Goal: Transaction & Acquisition: Purchase product/service

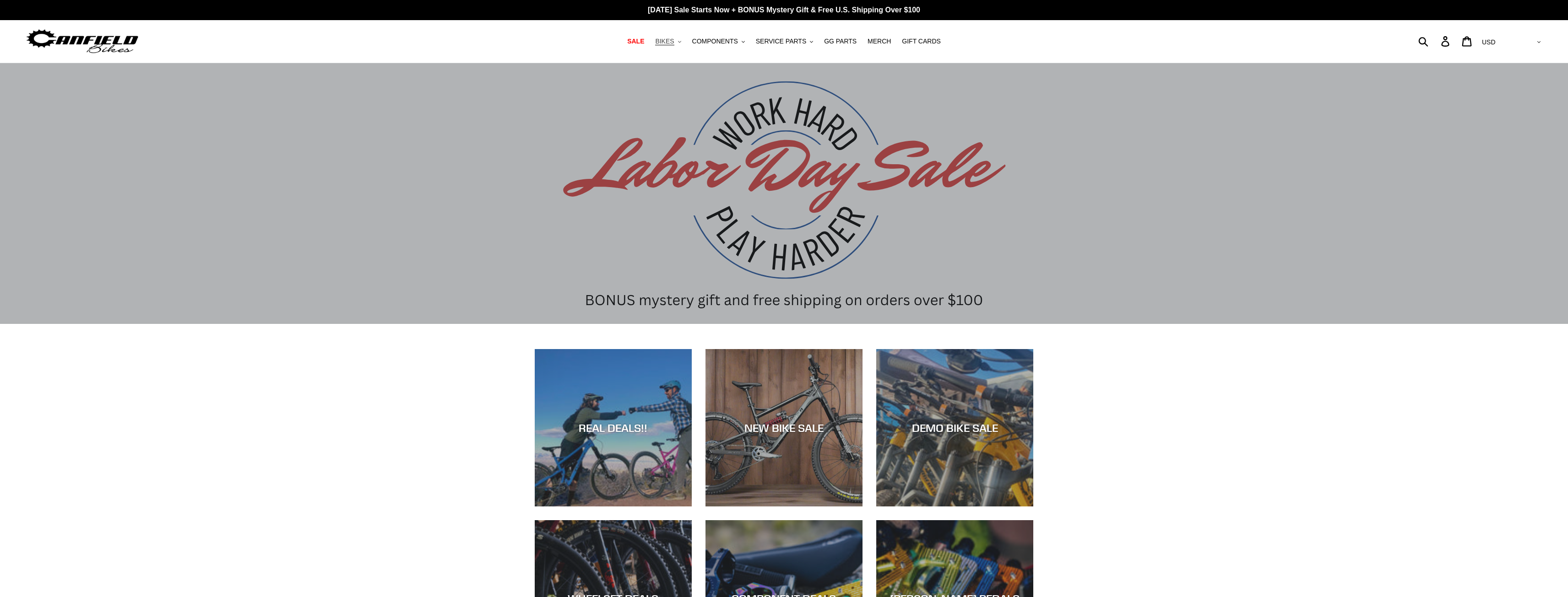
click at [673, 42] on span "BIKES" at bounding box center [664, 42] width 19 height 8
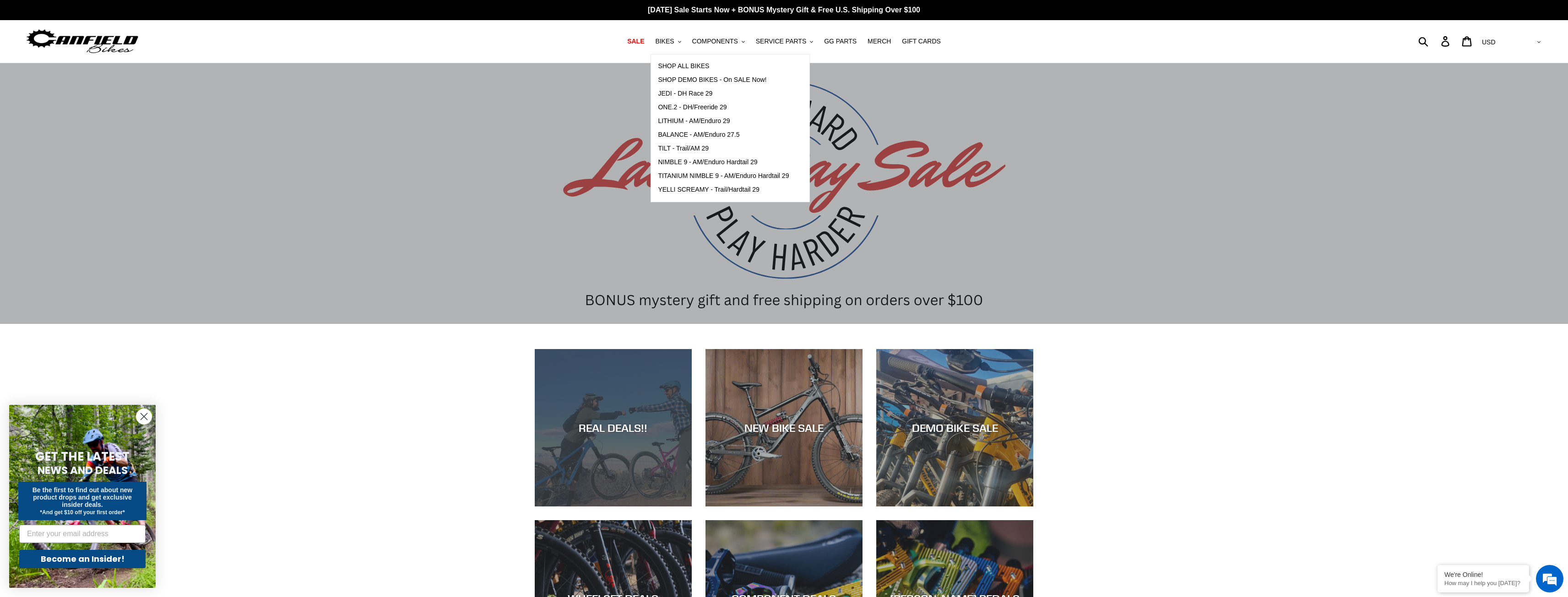
click at [658, 507] on div "REAL DEALS!!" at bounding box center [613, 507] width 157 height 0
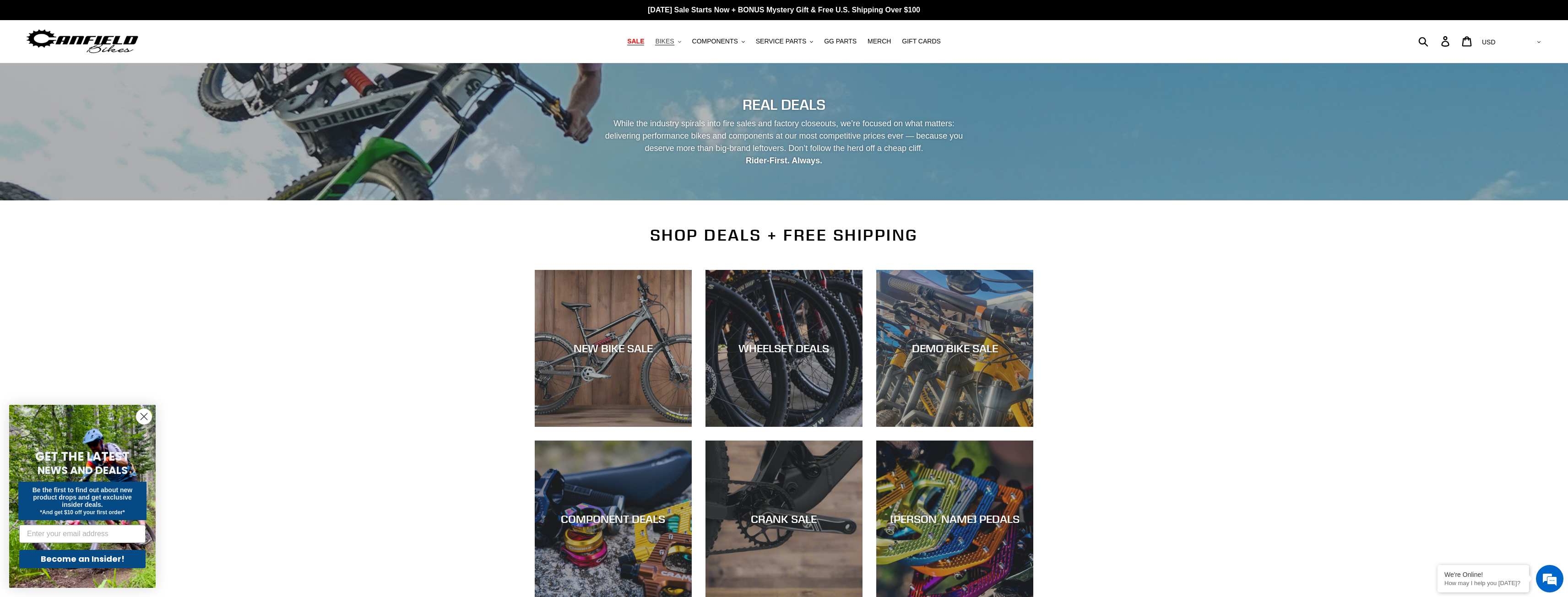
click at [684, 42] on button "BIKES .cls-1{fill:#231f20}" at bounding box center [668, 41] width 35 height 12
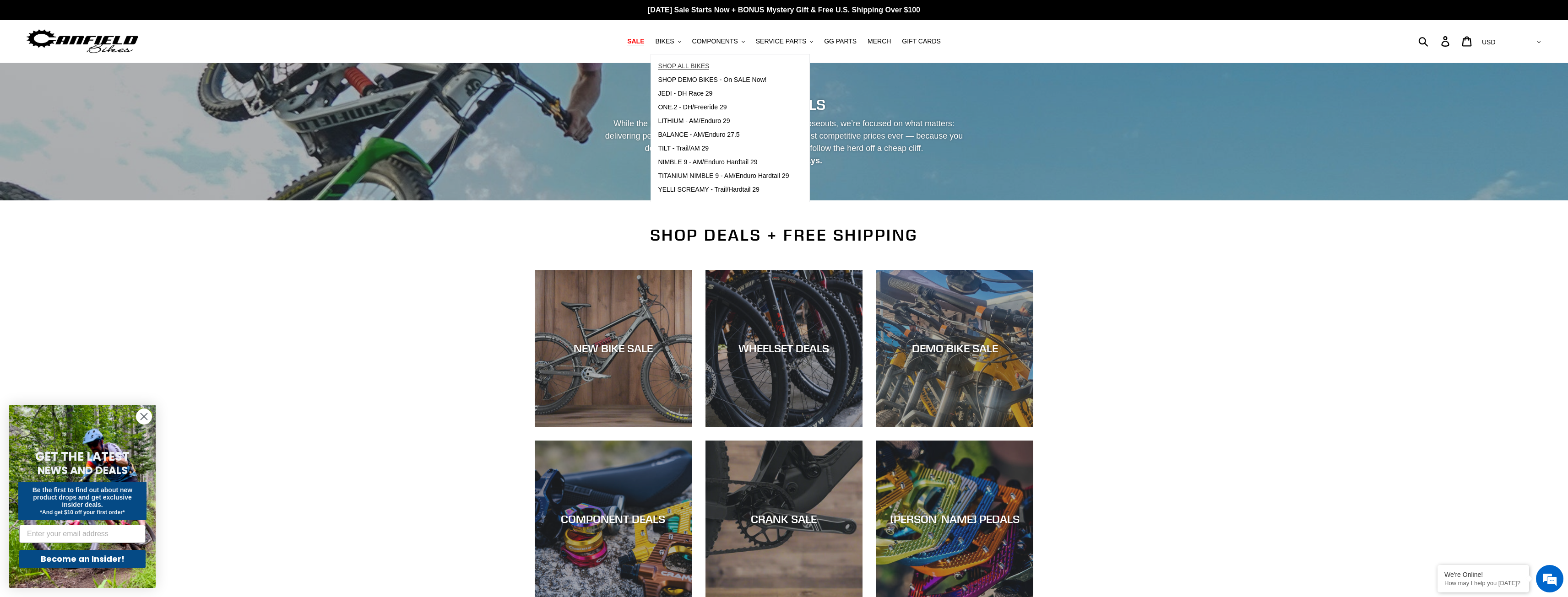
click at [694, 68] on span "SHOP ALL BIKES" at bounding box center [683, 66] width 51 height 8
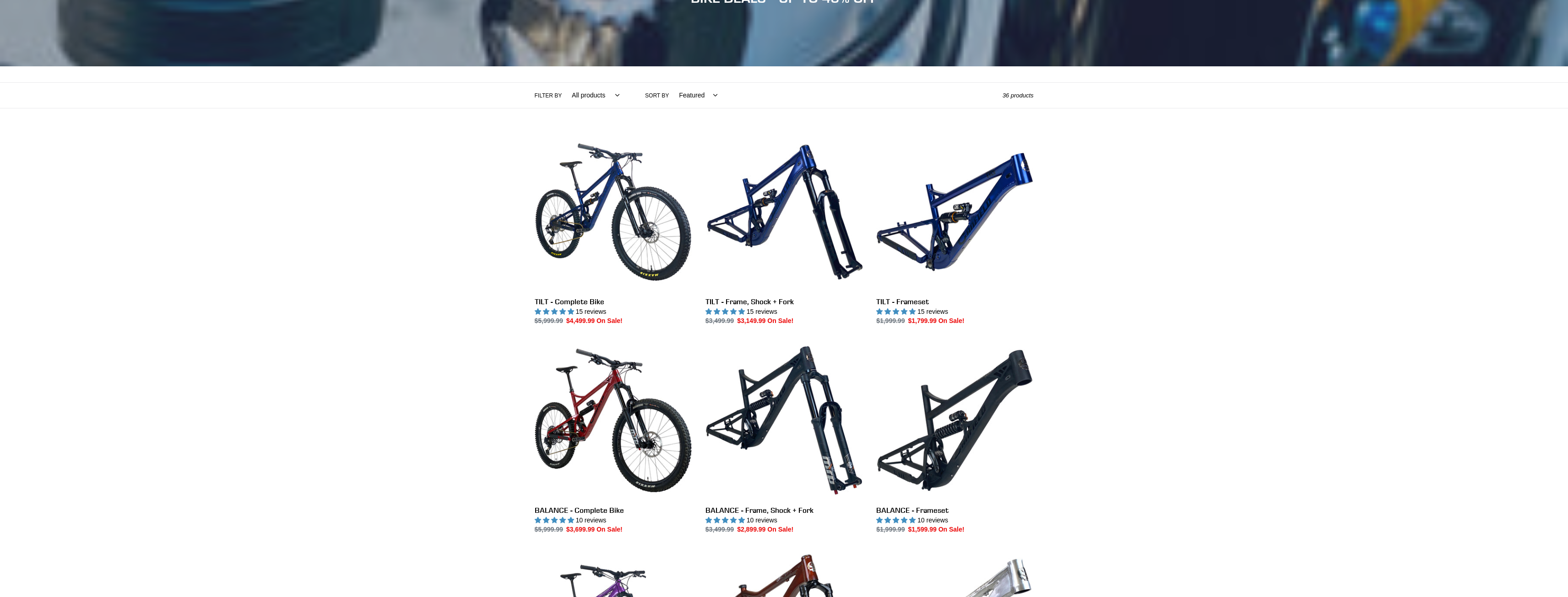
scroll to position [137, 0]
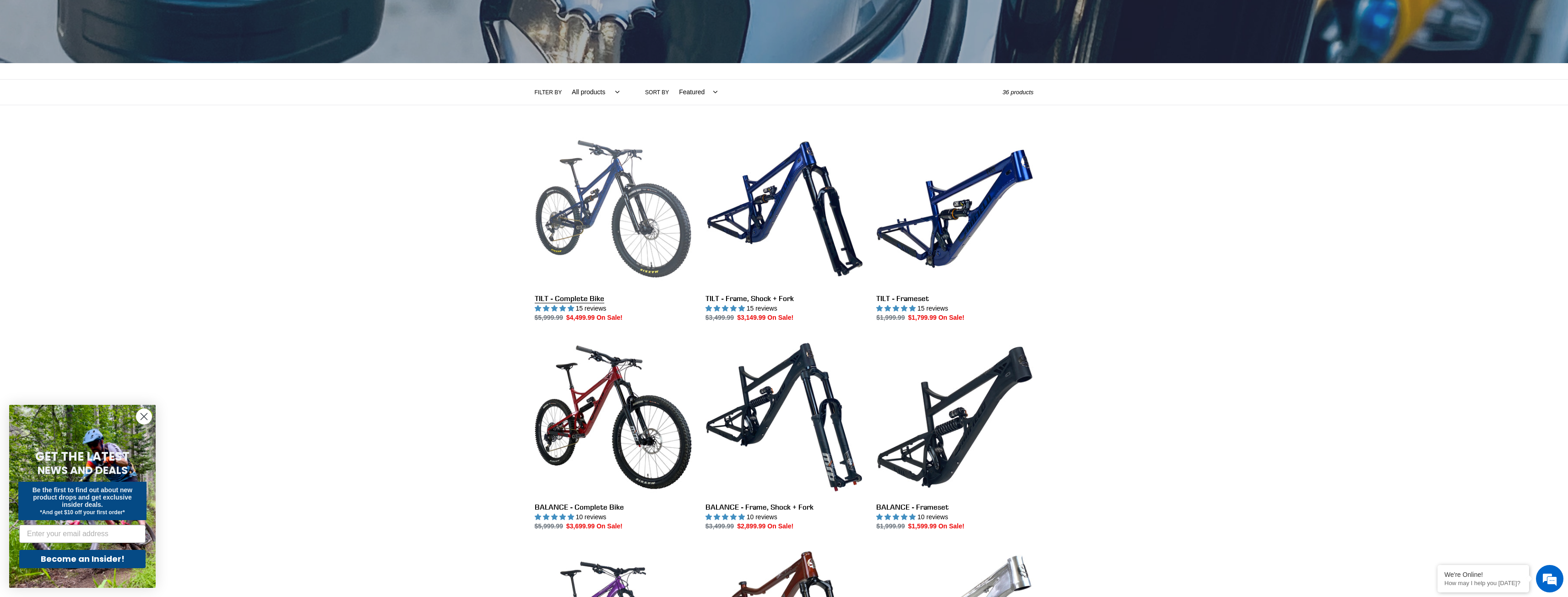
click at [620, 199] on link "TILT - Complete Bike" at bounding box center [613, 227] width 157 height 193
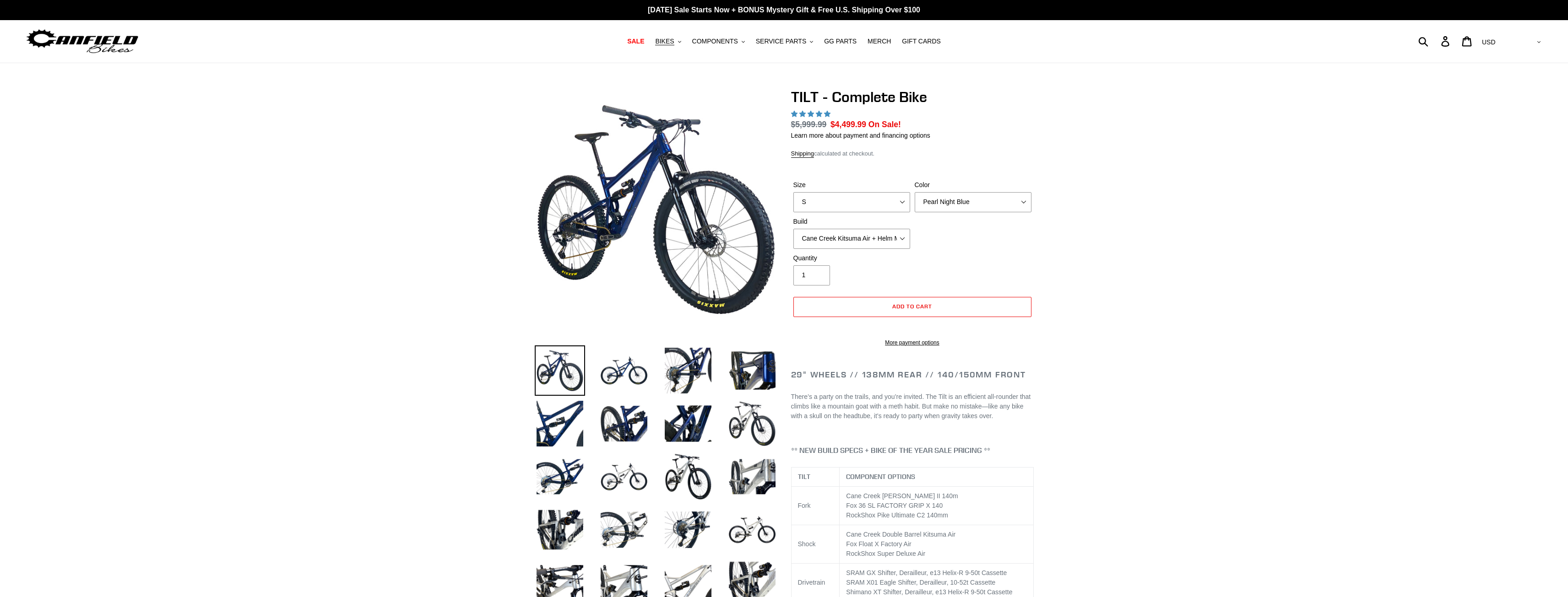
select select "highest-rating"
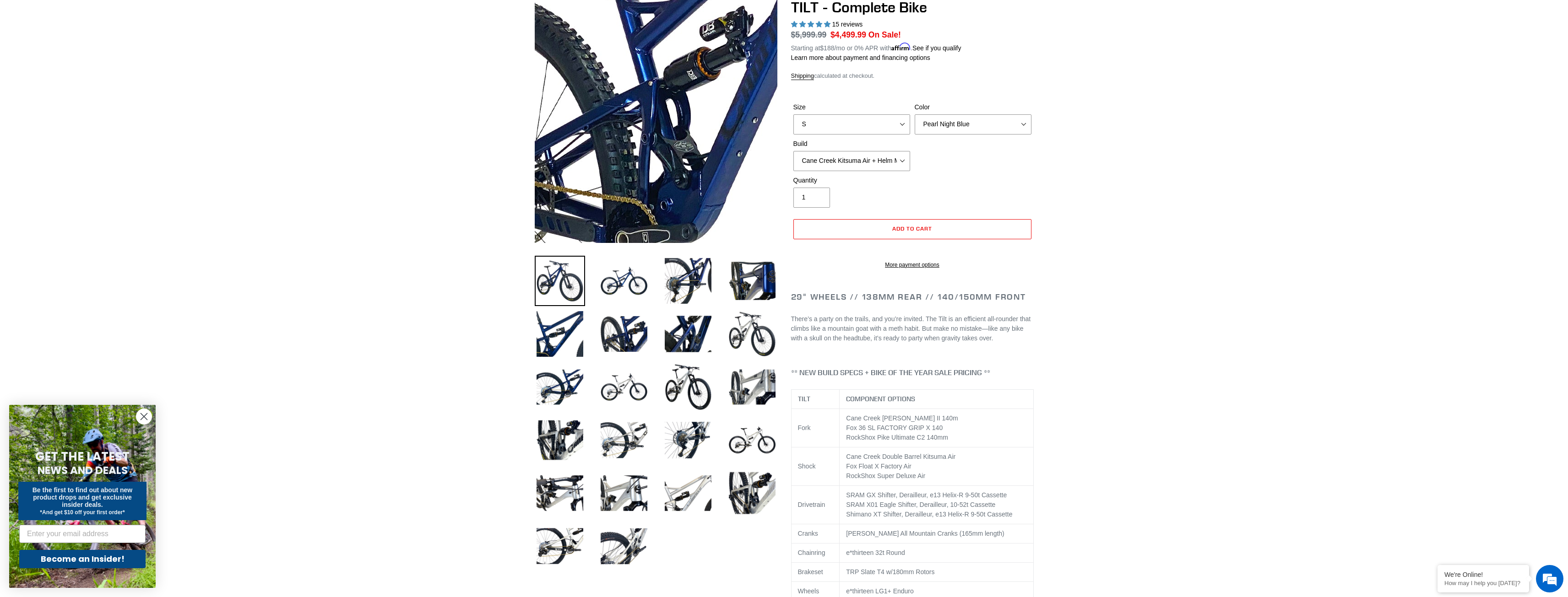
scroll to position [92, 0]
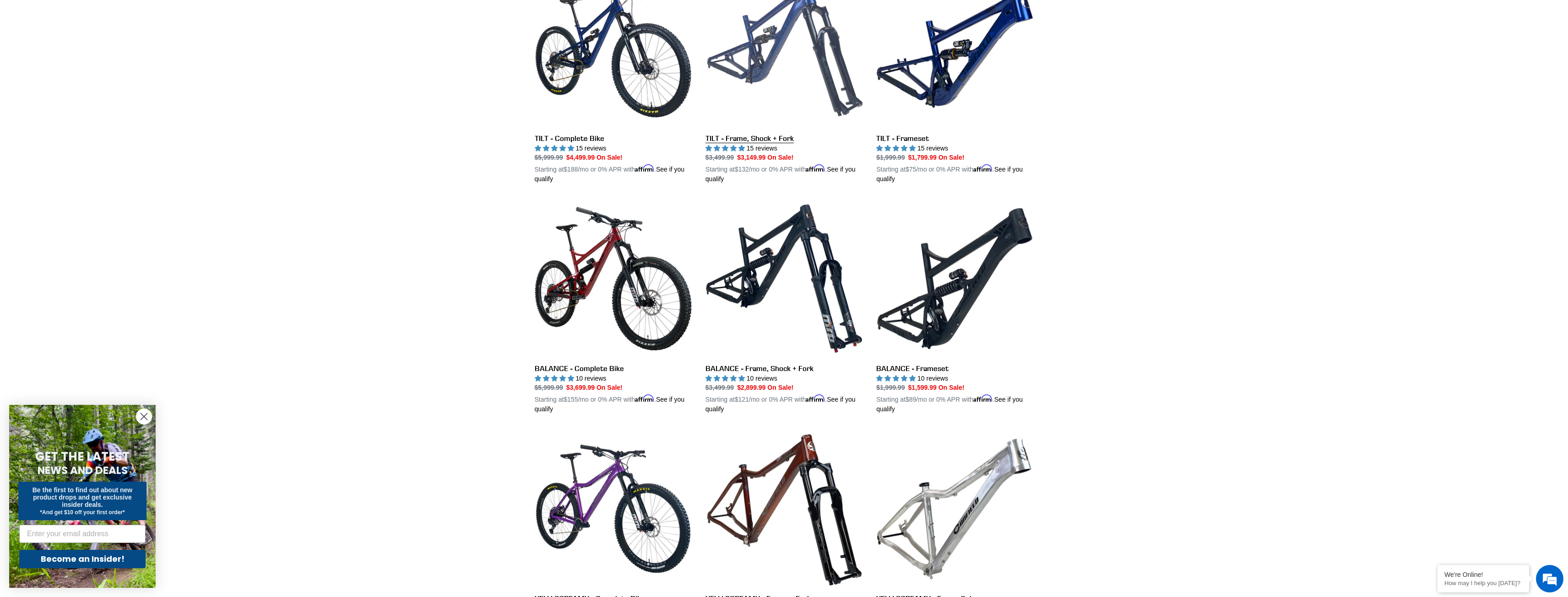
scroll to position [320, 0]
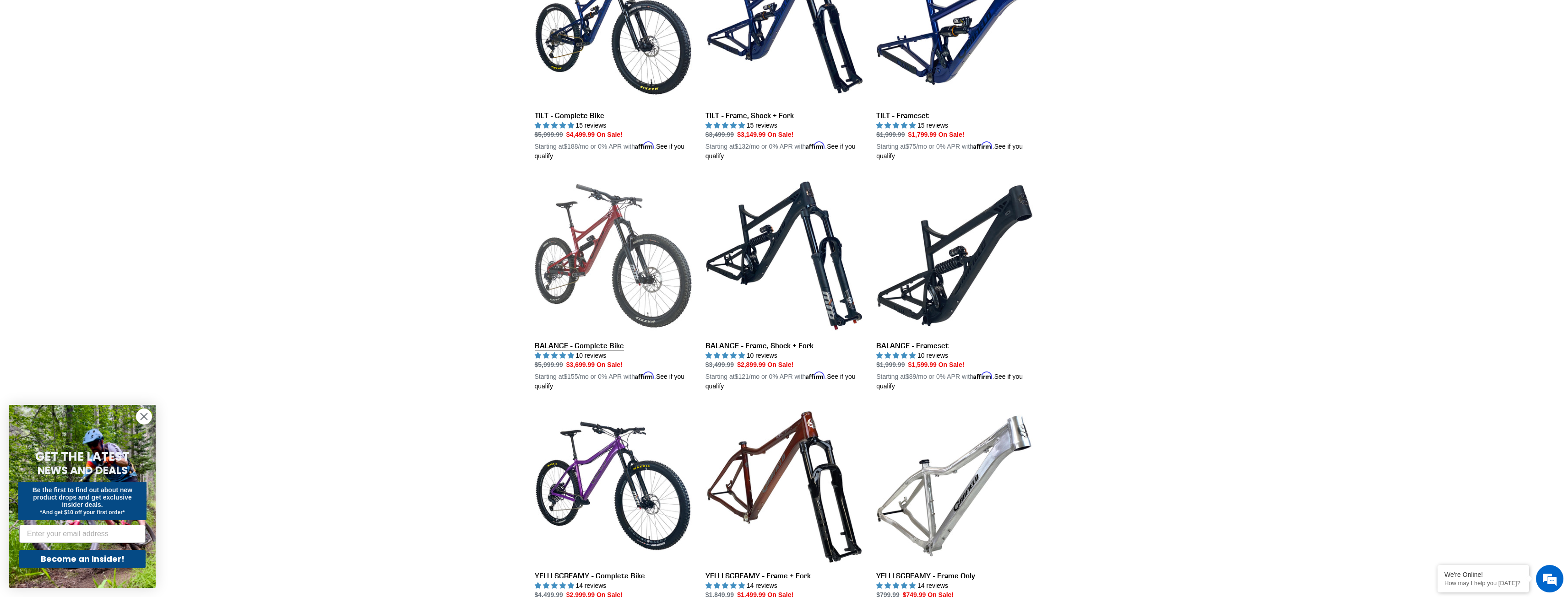
click at [640, 256] on link "BALANCE - Complete Bike" at bounding box center [613, 284] width 157 height 214
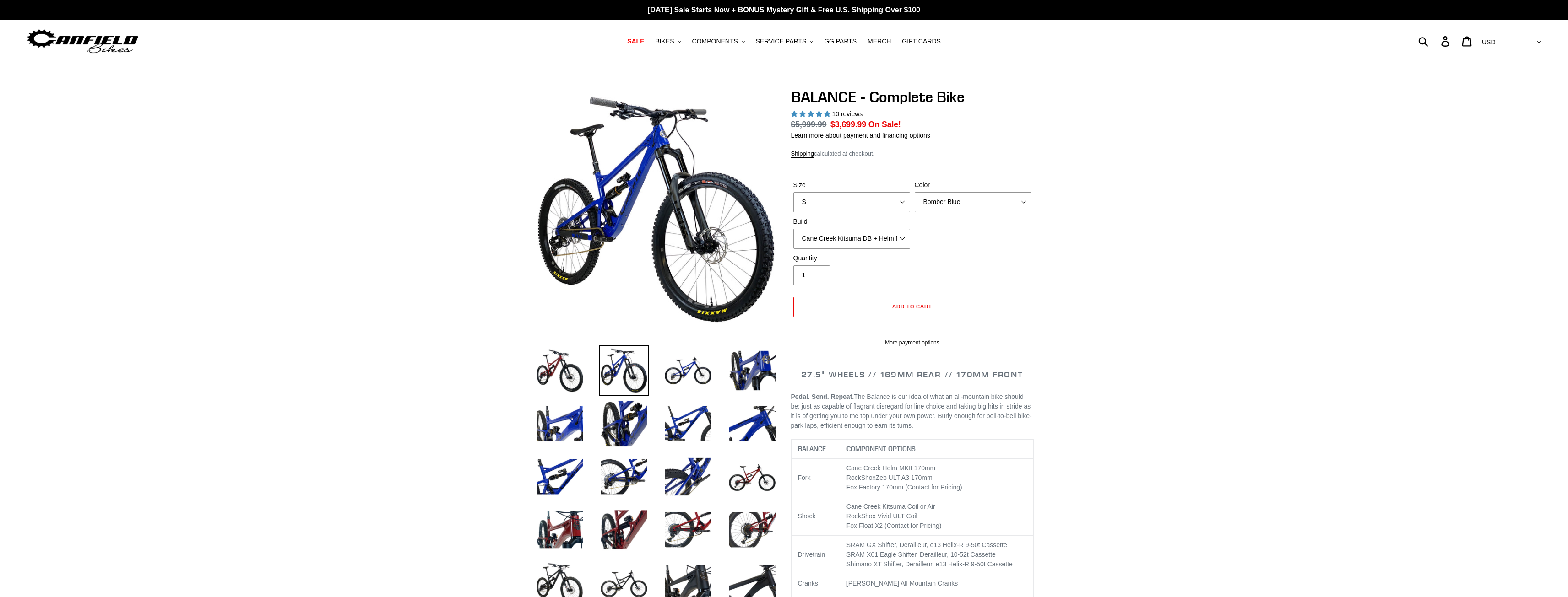
select select "highest-rating"
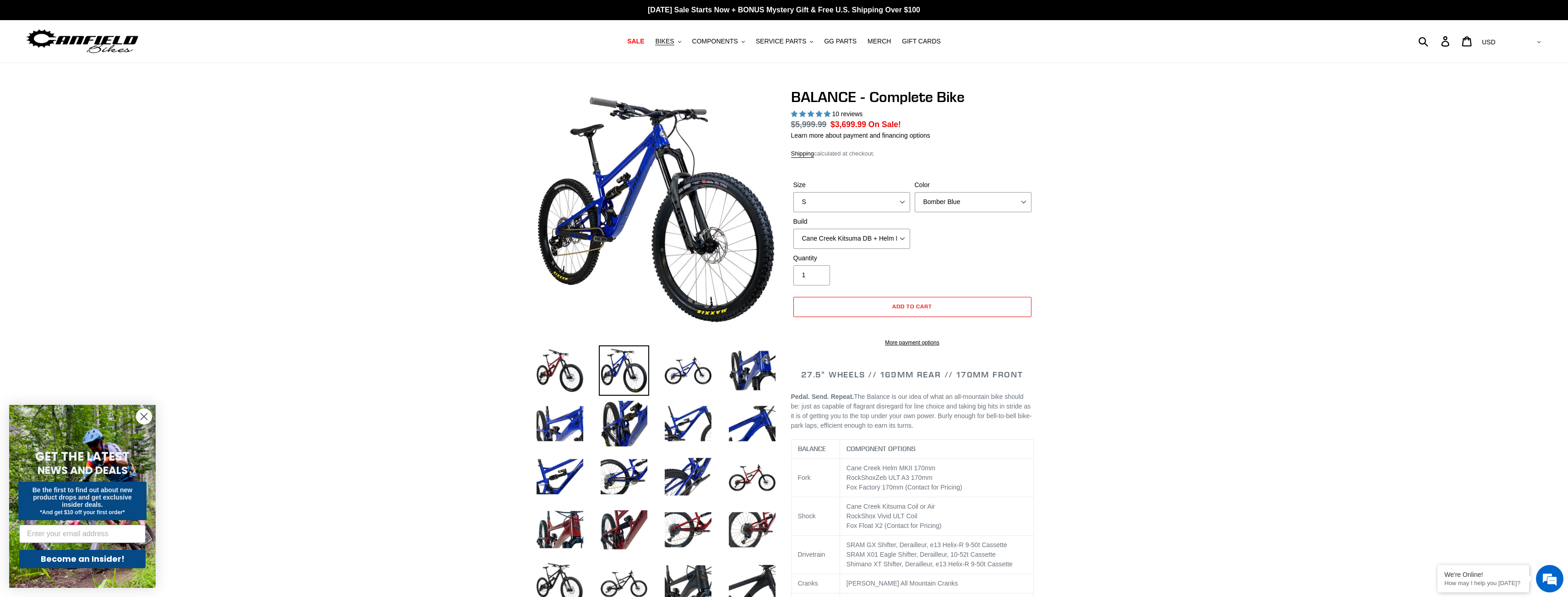
scroll to position [46, 0]
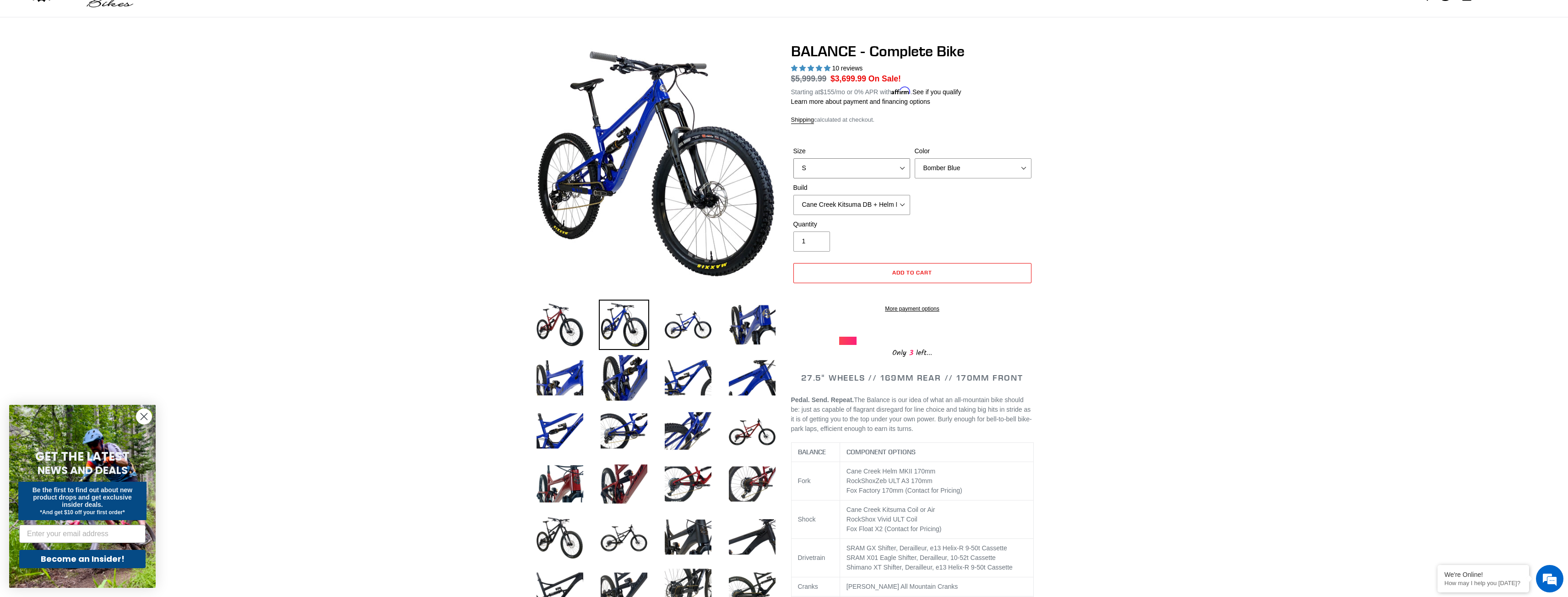
click at [896, 169] on select "S M L XL" at bounding box center [851, 168] width 117 height 20
select select "M"
click at [793, 158] on select "S M L XL" at bounding box center [851, 168] width 117 height 20
click at [951, 163] on select "Bomber Blue Goat's Blood Stealth Black" at bounding box center [973, 168] width 117 height 20
click at [915, 158] on select "Bomber Blue Goat's Blood Stealth Black" at bounding box center [973, 168] width 117 height 20
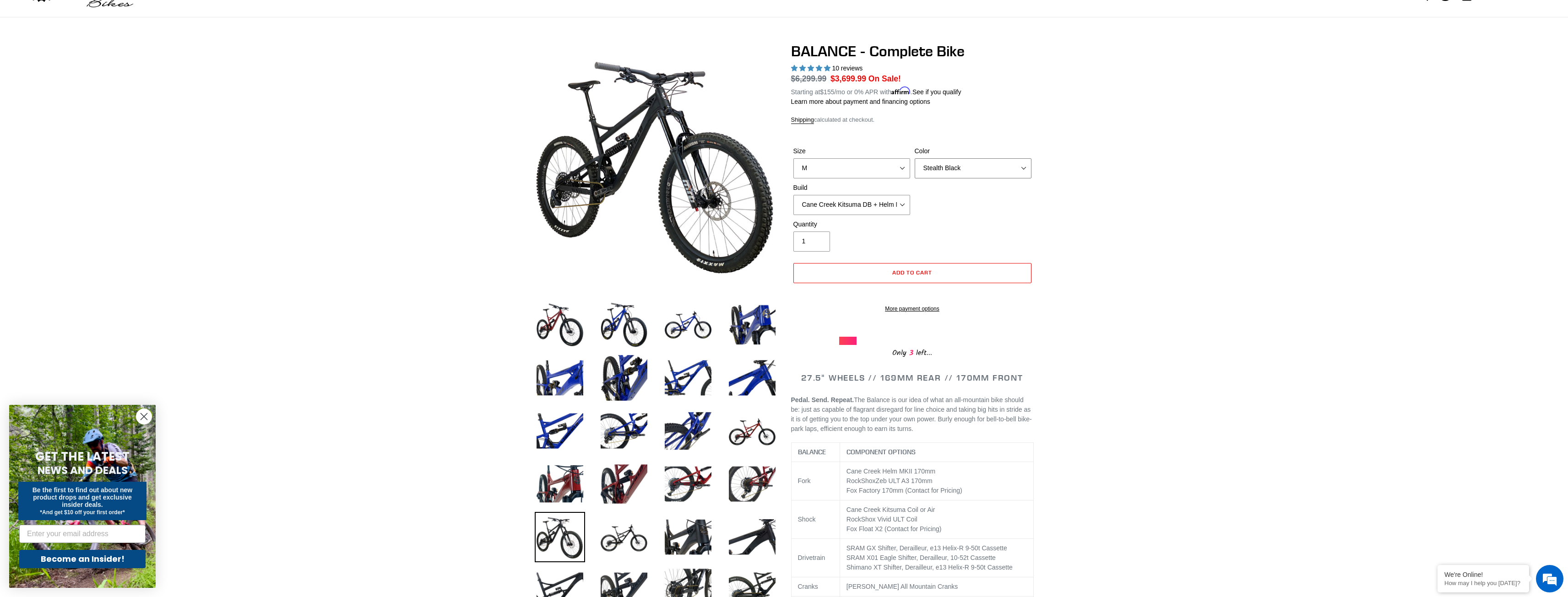
click at [961, 170] on select "Bomber Blue Goat's Blood Stealth Black" at bounding box center [973, 168] width 117 height 20
click at [915, 158] on select "Bomber Blue Goat's Blood Stealth Black" at bounding box center [973, 168] width 117 height 20
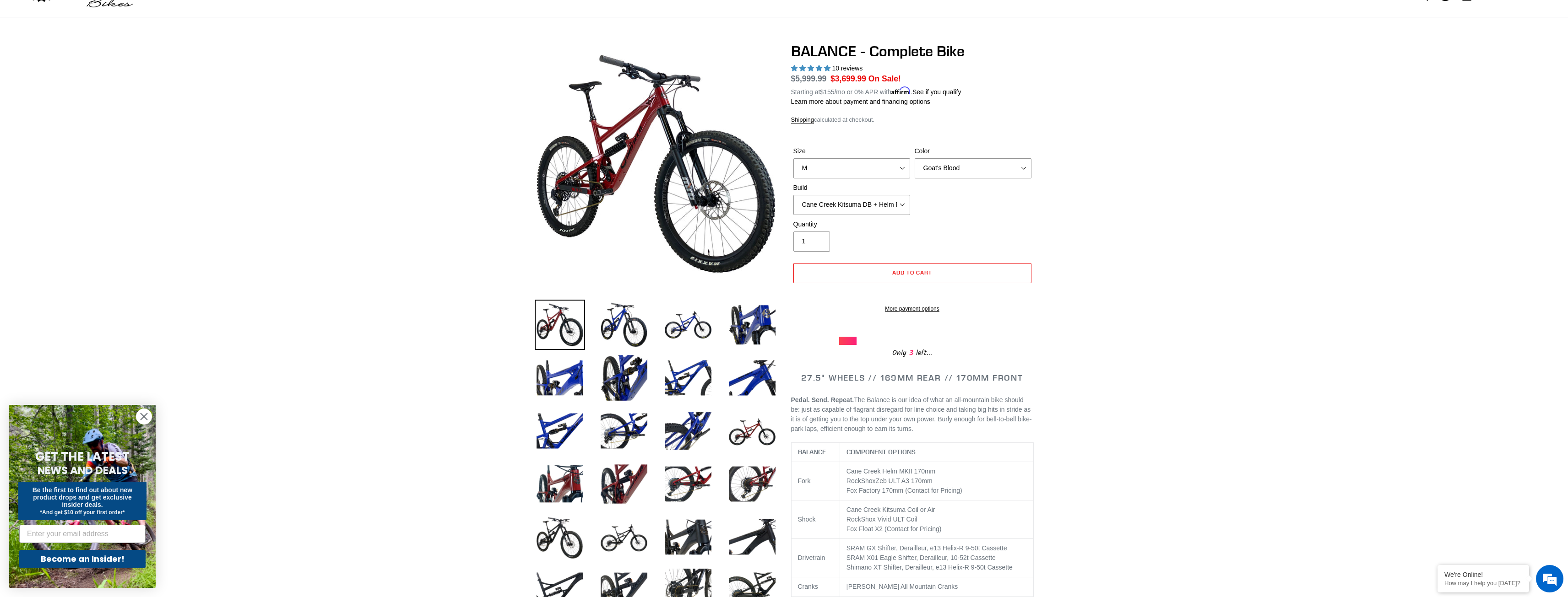
click at [958, 181] on div "Size S M L XL Color Bomber Blue Goat's Blood Stealth Black Build Cane Creek Kit…" at bounding box center [913, 183] width 243 height 73
click at [958, 171] on select "Bomber Blue Goat's Blood Stealth Black" at bounding box center [973, 168] width 117 height 20
select select "Stealth Black"
click at [915, 158] on select "Bomber Blue Goat's Blood Stealth Black" at bounding box center [973, 168] width 117 height 20
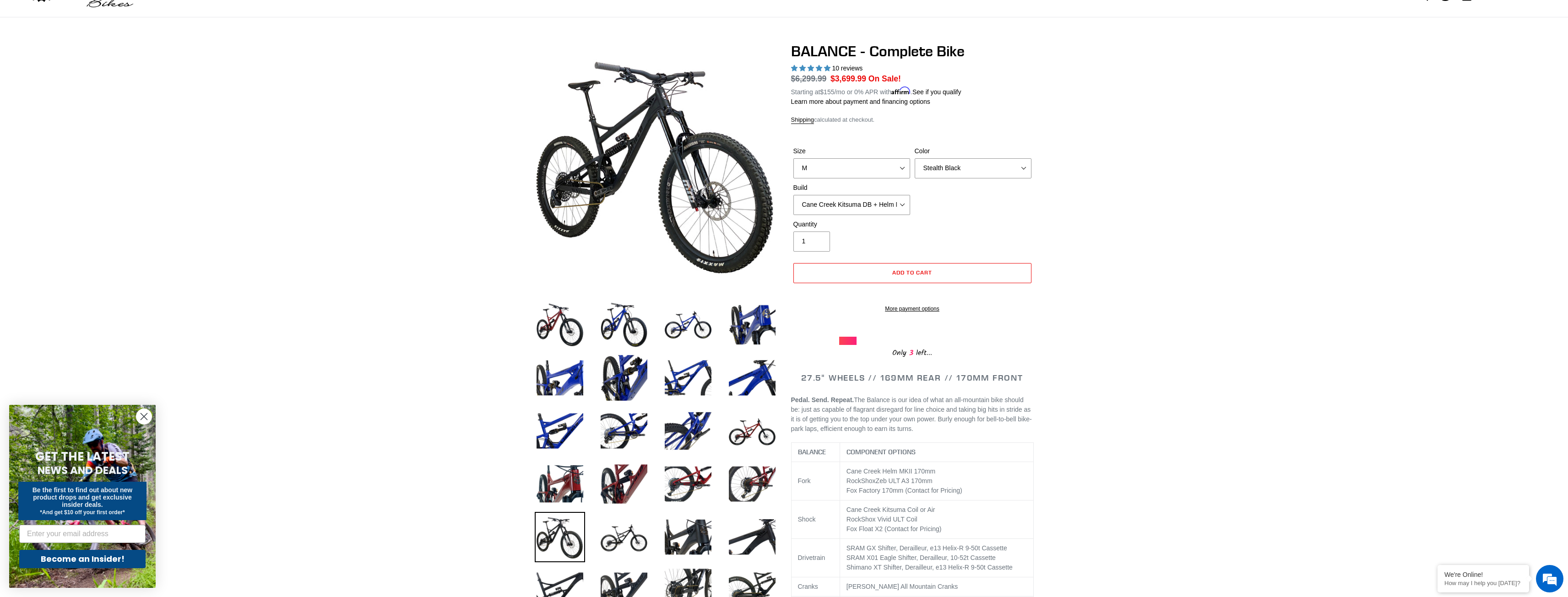
click at [948, 230] on div "Quantity 1" at bounding box center [913, 238] width 243 height 36
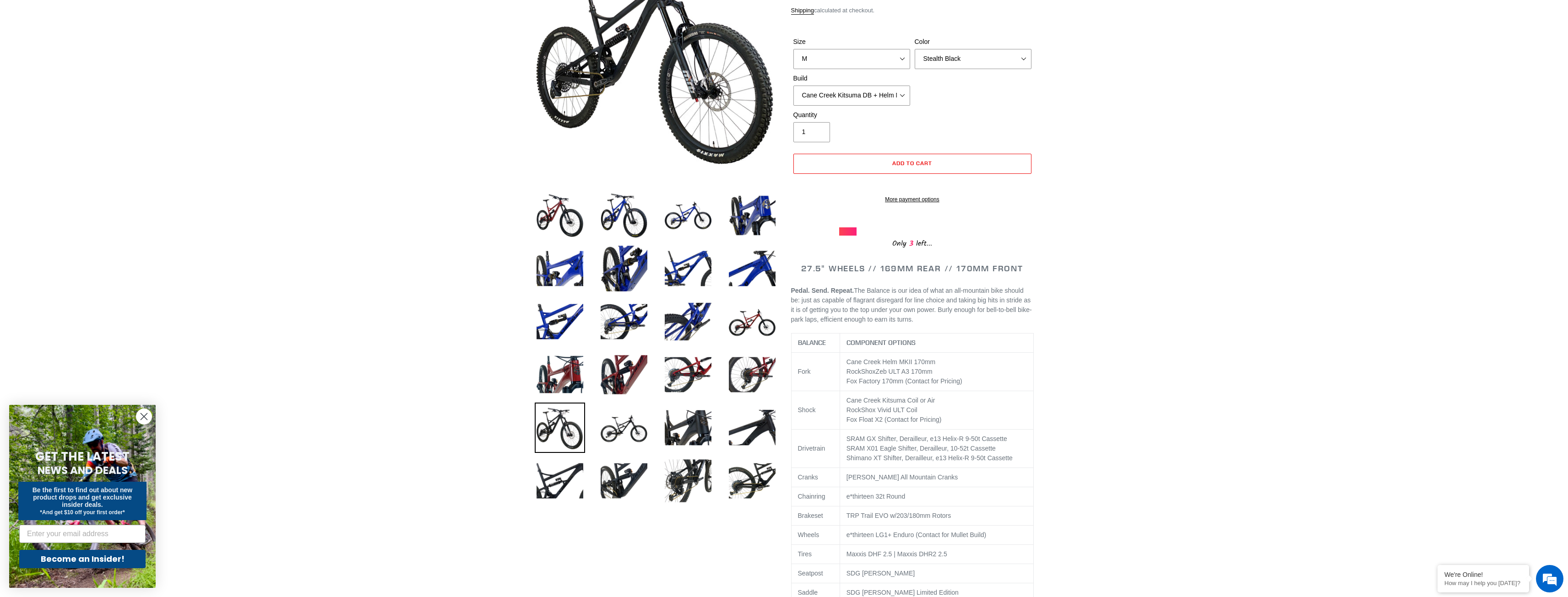
scroll to position [137, 0]
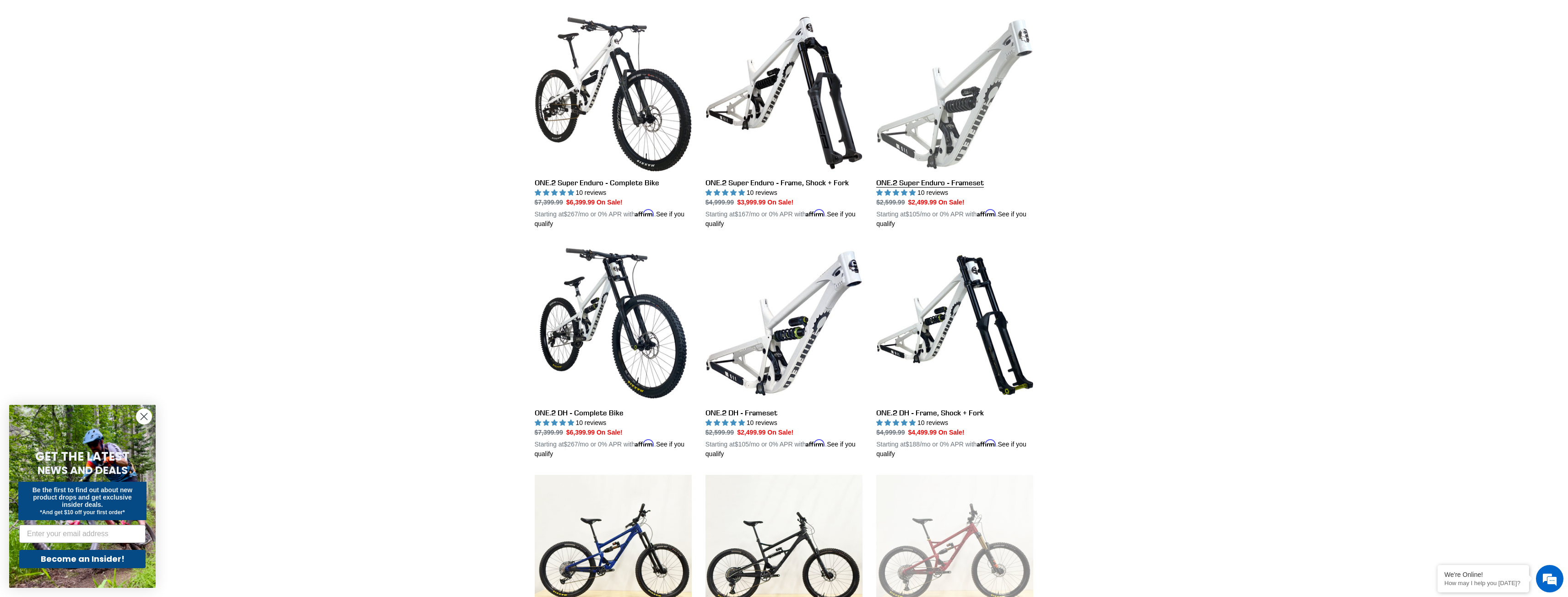
scroll to position [1394, 0]
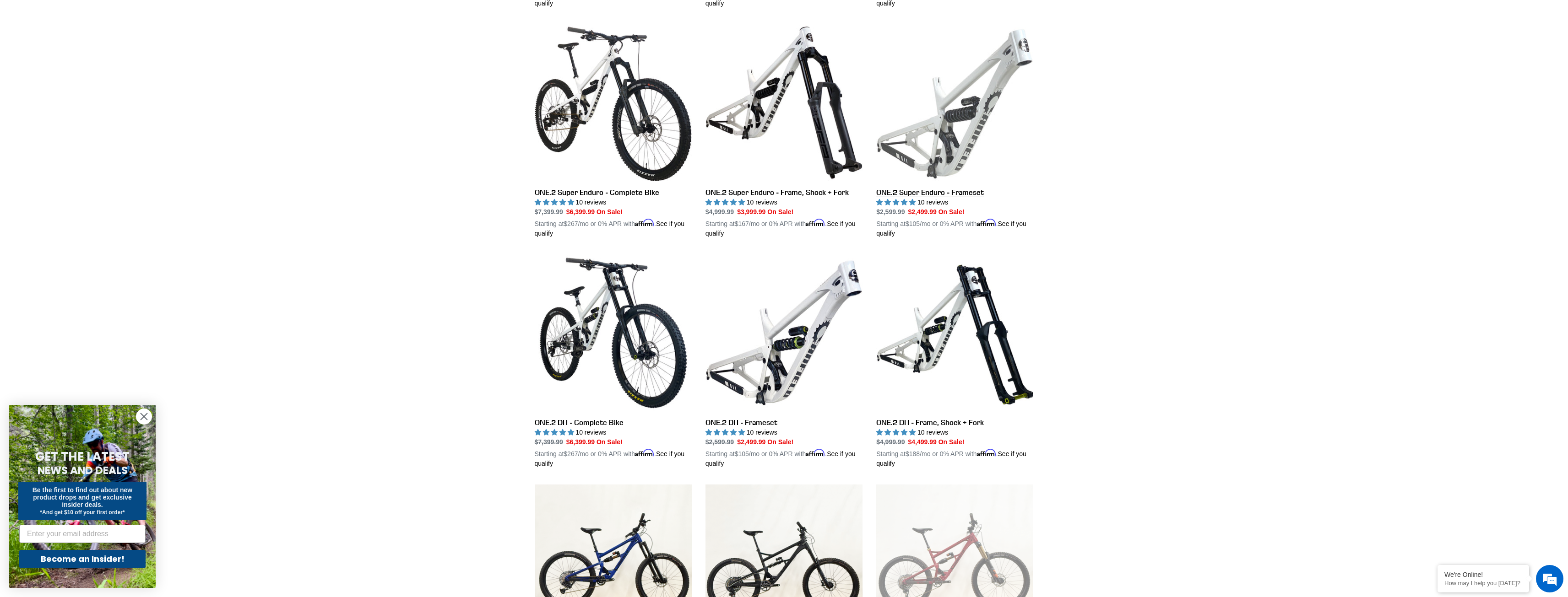
click at [956, 161] on link "ONE.2 Super Enduro - Frameset" at bounding box center [954, 131] width 157 height 214
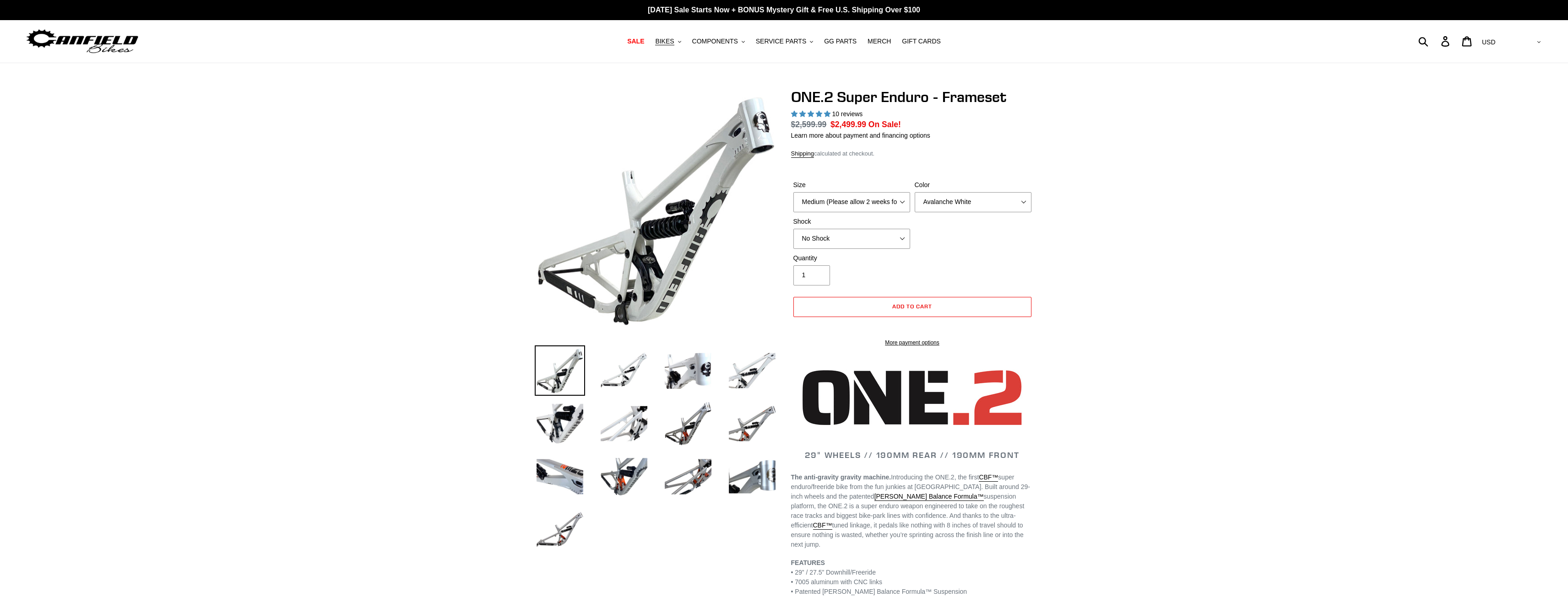
select select "highest-rating"
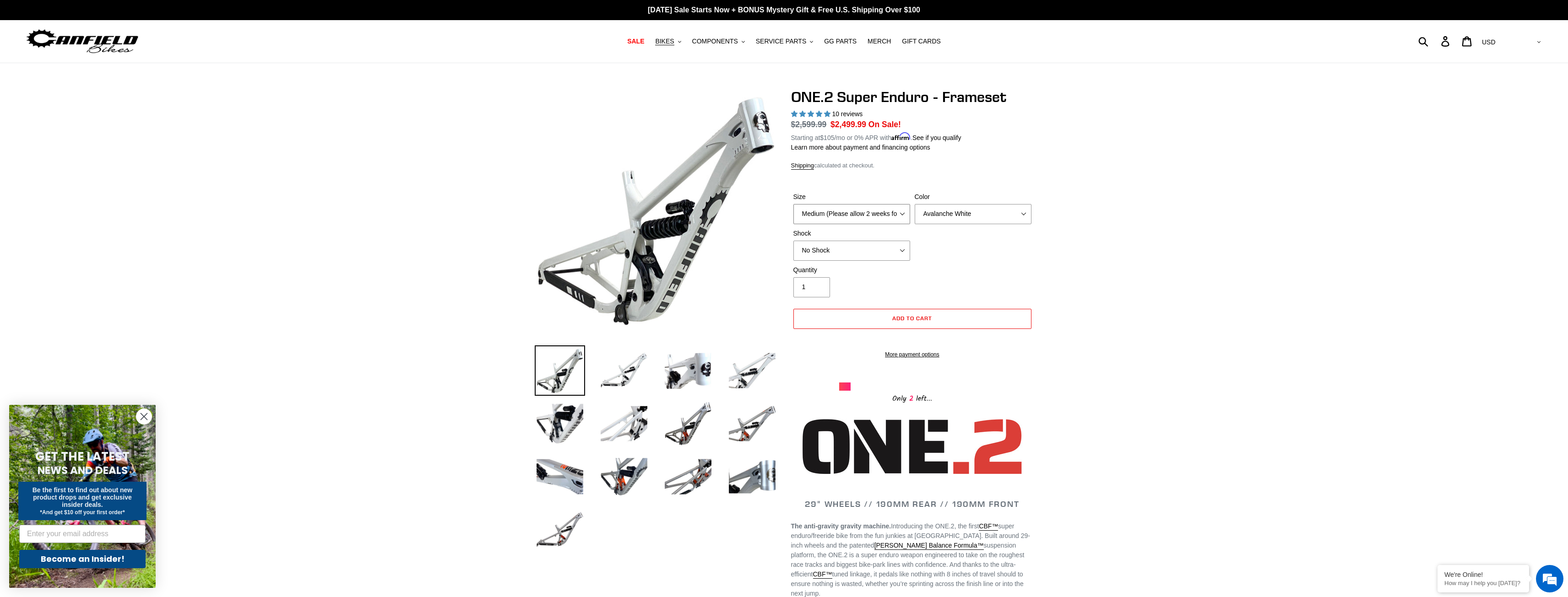
click at [841, 208] on select "Medium (Please allow 2 weeks for delivery) Large (Sold Out)" at bounding box center [851, 214] width 117 height 20
click at [870, 178] on form "Size Medium (Please allow 2 weeks for delivery) Large (Sold Out) Color Avalanch…" at bounding box center [913, 273] width 243 height 190
click at [960, 210] on select "Avalanche White Bentonite Grey" at bounding box center [973, 214] width 117 height 20
select select "Bentonite Grey"
click at [915, 204] on select "Avalanche White Bentonite Grey" at bounding box center [973, 214] width 117 height 20
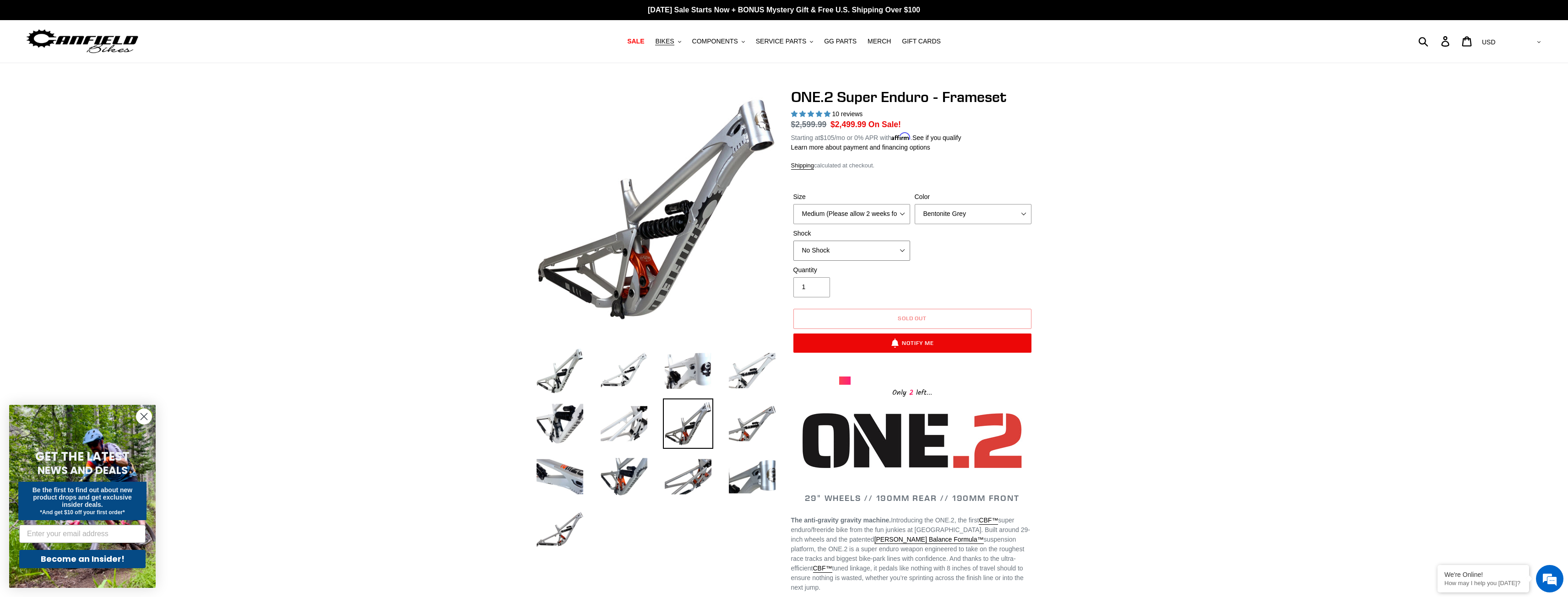
click at [872, 248] on select "No Shock RockShox Vivid Coil" at bounding box center [851, 251] width 117 height 20
click at [991, 275] on div "Quantity 1" at bounding box center [913, 284] width 243 height 36
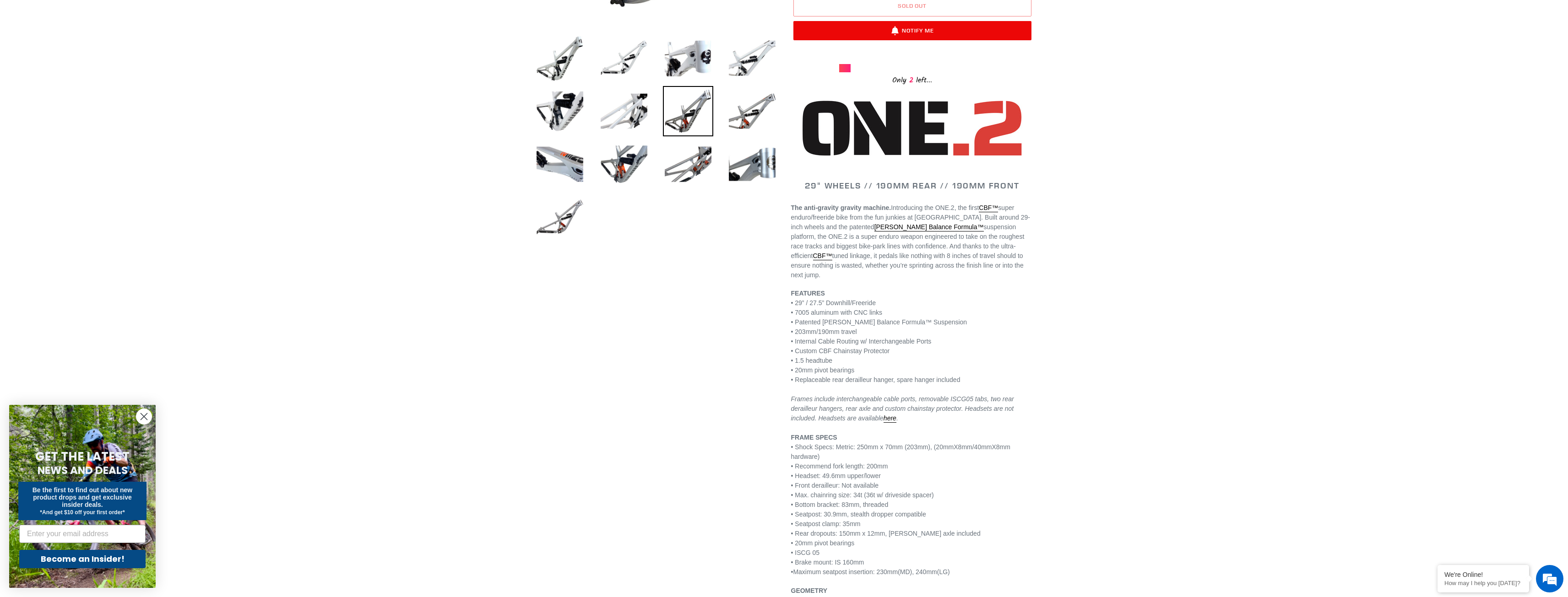
scroll to position [320, 0]
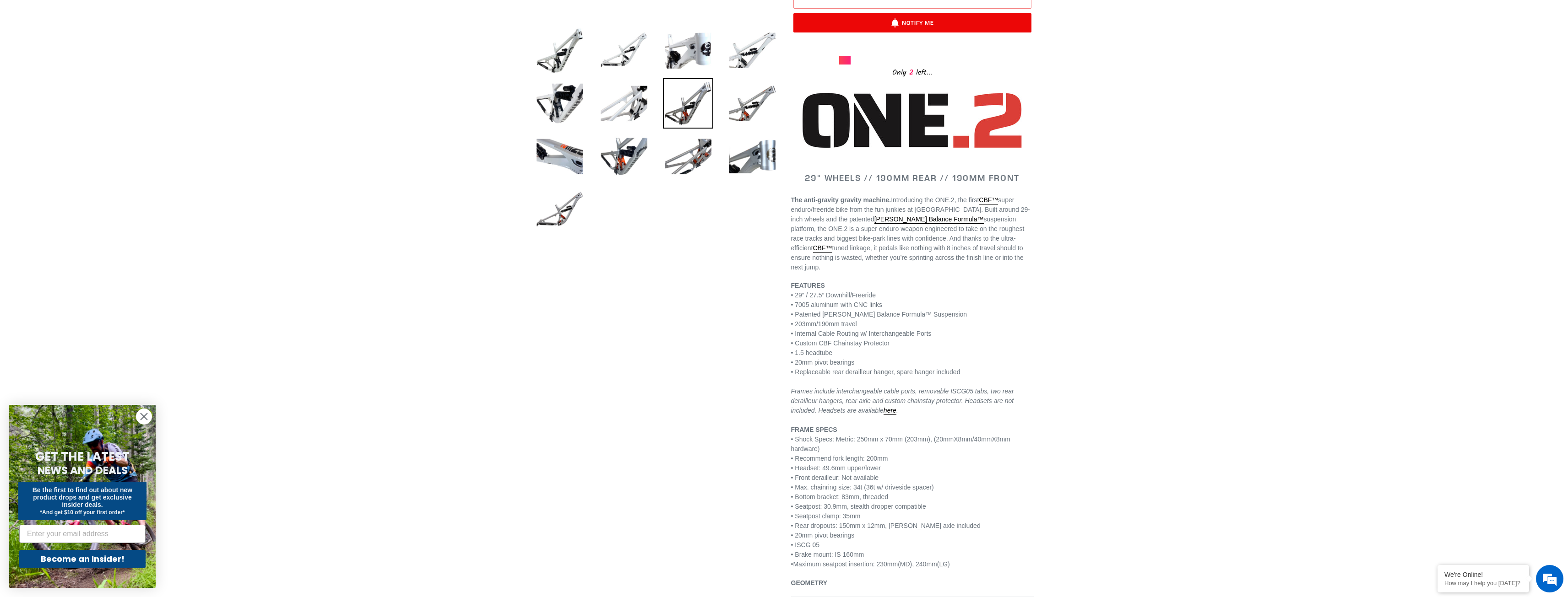
drag, startPoint x: 862, startPoint y: 399, endPoint x: 780, endPoint y: 378, distance: 84.6
click at [780, 378] on div "ONE.2 Super Enduro - Frameset 10 reviews Regular price $2,599.99 Sale price $2,…" at bounding box center [905, 416] width 257 height 1296
drag, startPoint x: 840, startPoint y: 437, endPoint x: 846, endPoint y: 431, distance: 8.5
click at [846, 431] on p "FEATURES • 29” / 27.5” Downhill/Freeride • 7005 aluminum with CNC links • Paten…" at bounding box center [913, 425] width 243 height 288
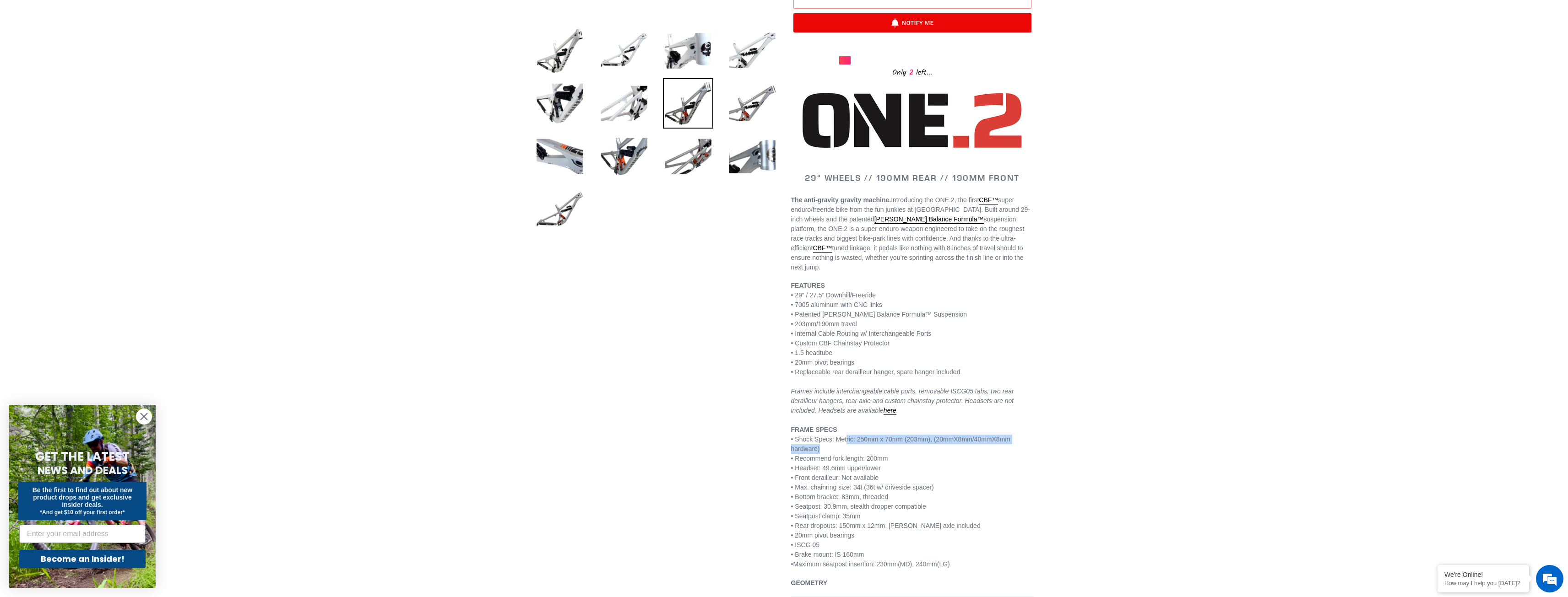
click at [855, 436] on p "FEATURES • 29” / 27.5” Downhill/Freeride • 7005 aluminum with CNC links • Paten…" at bounding box center [913, 425] width 243 height 288
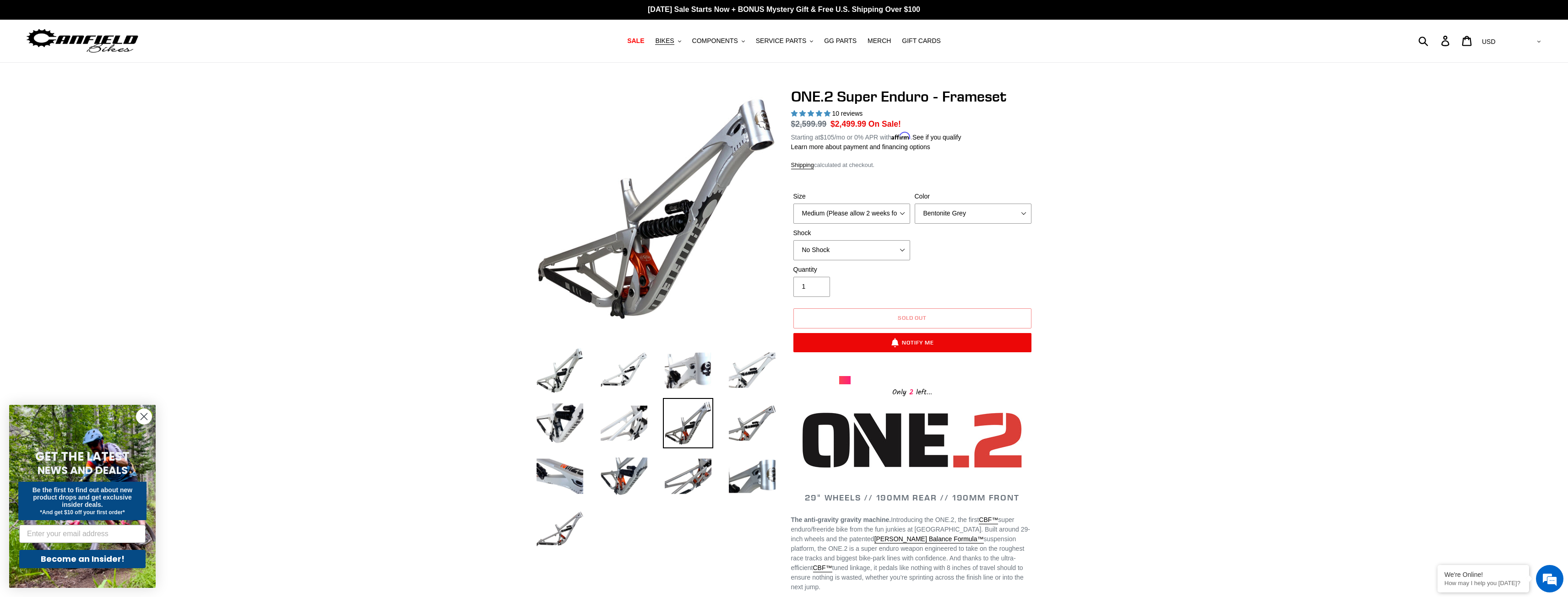
scroll to position [0, 0]
click at [688, 372] on img at bounding box center [688, 370] width 50 height 50
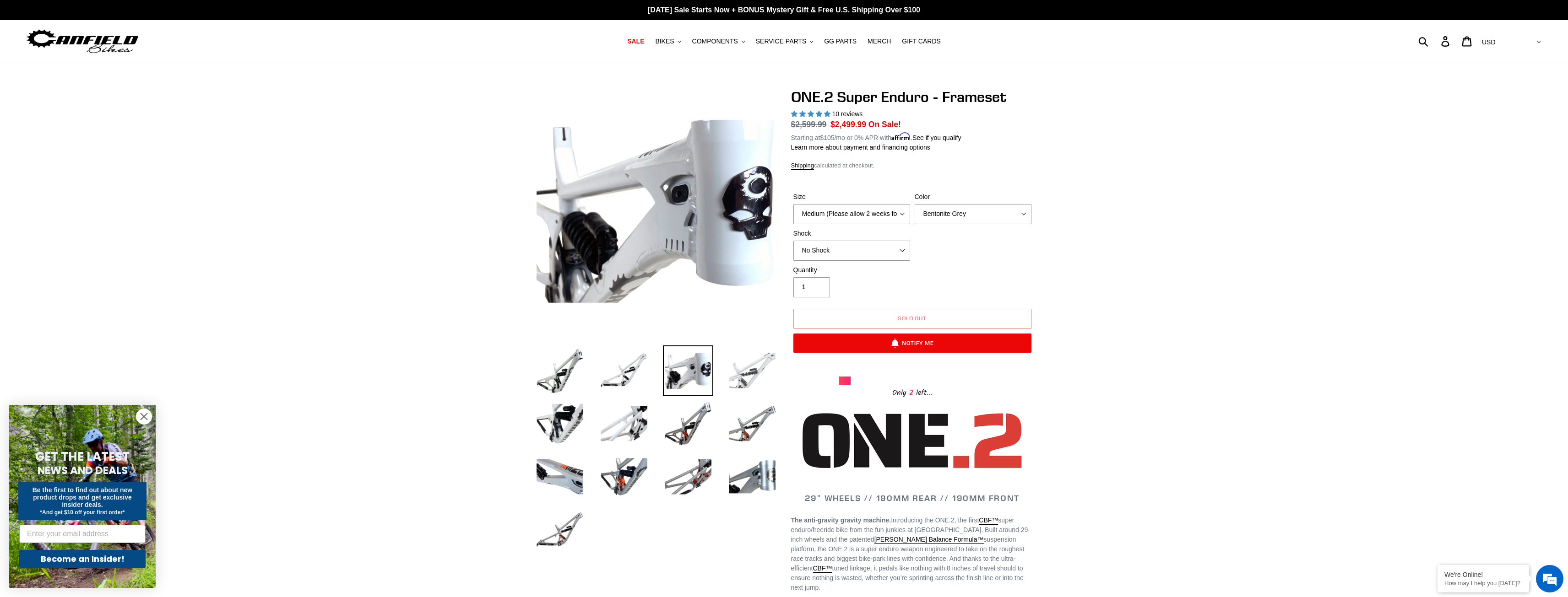
click at [743, 370] on img at bounding box center [752, 370] width 50 height 50
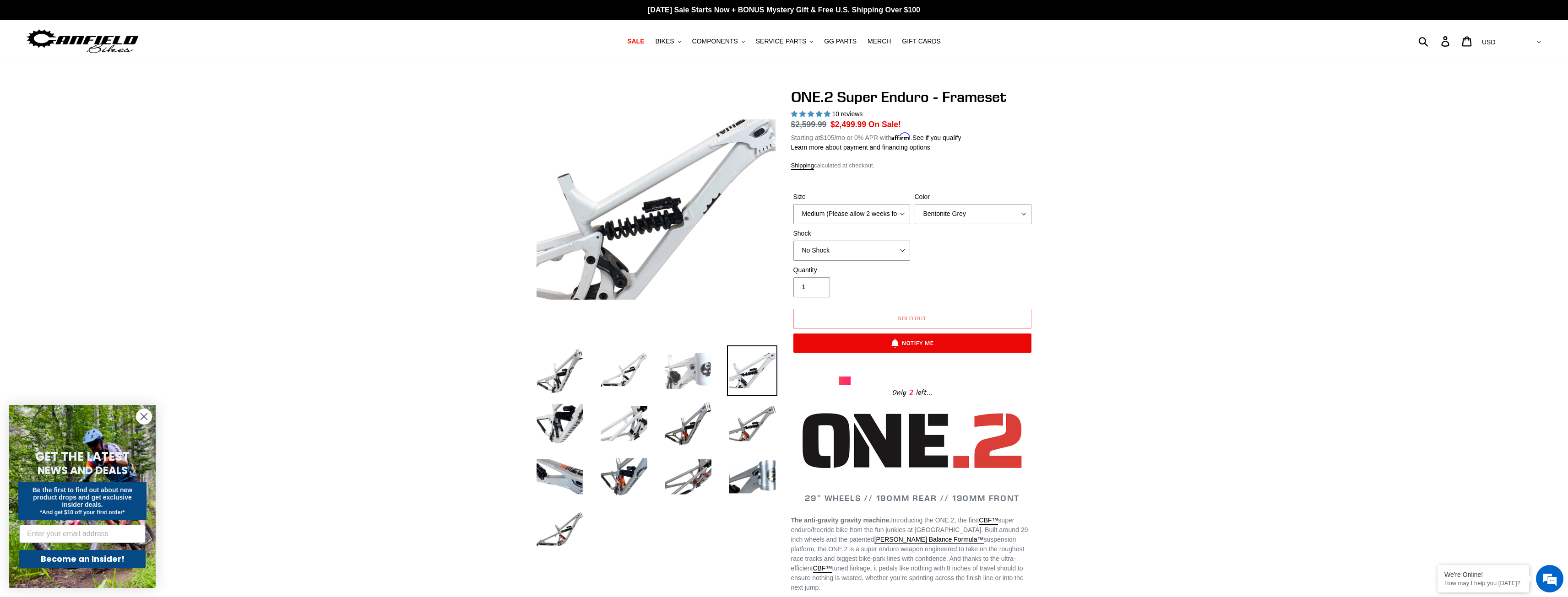
click at [691, 365] on img at bounding box center [688, 370] width 50 height 50
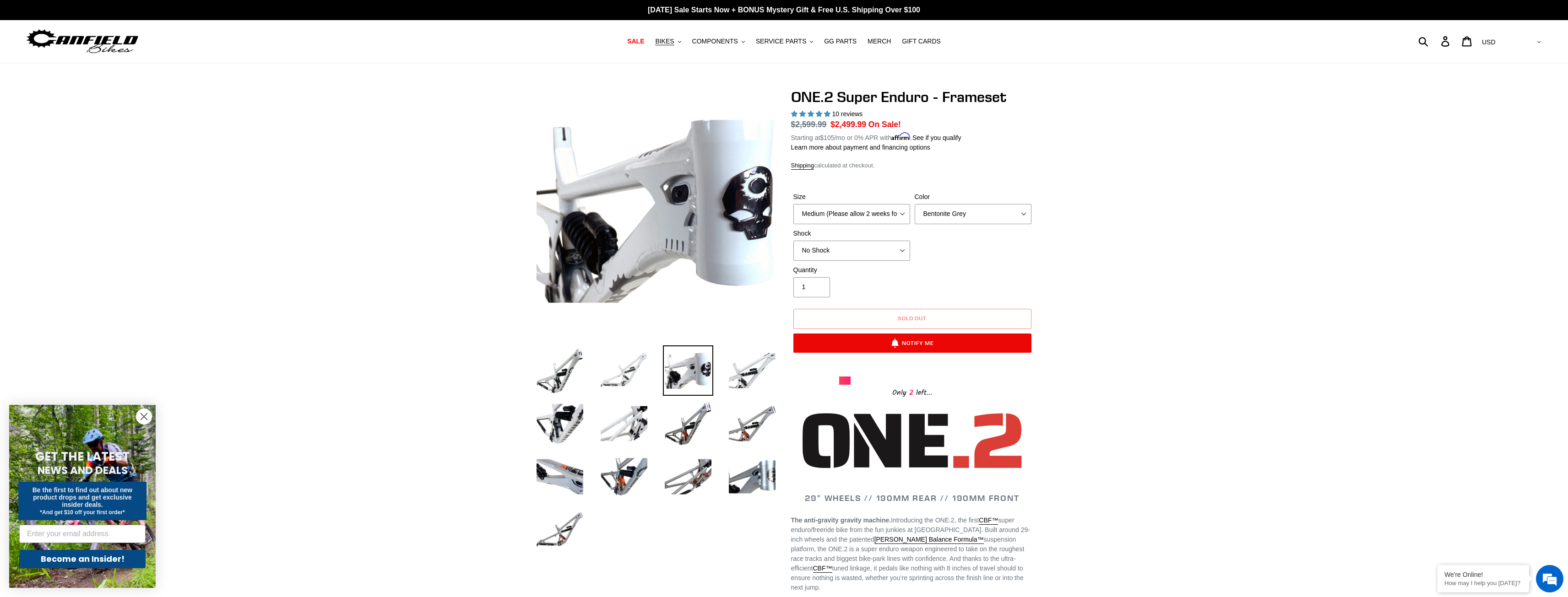
click at [632, 367] on img at bounding box center [623, 370] width 50 height 50
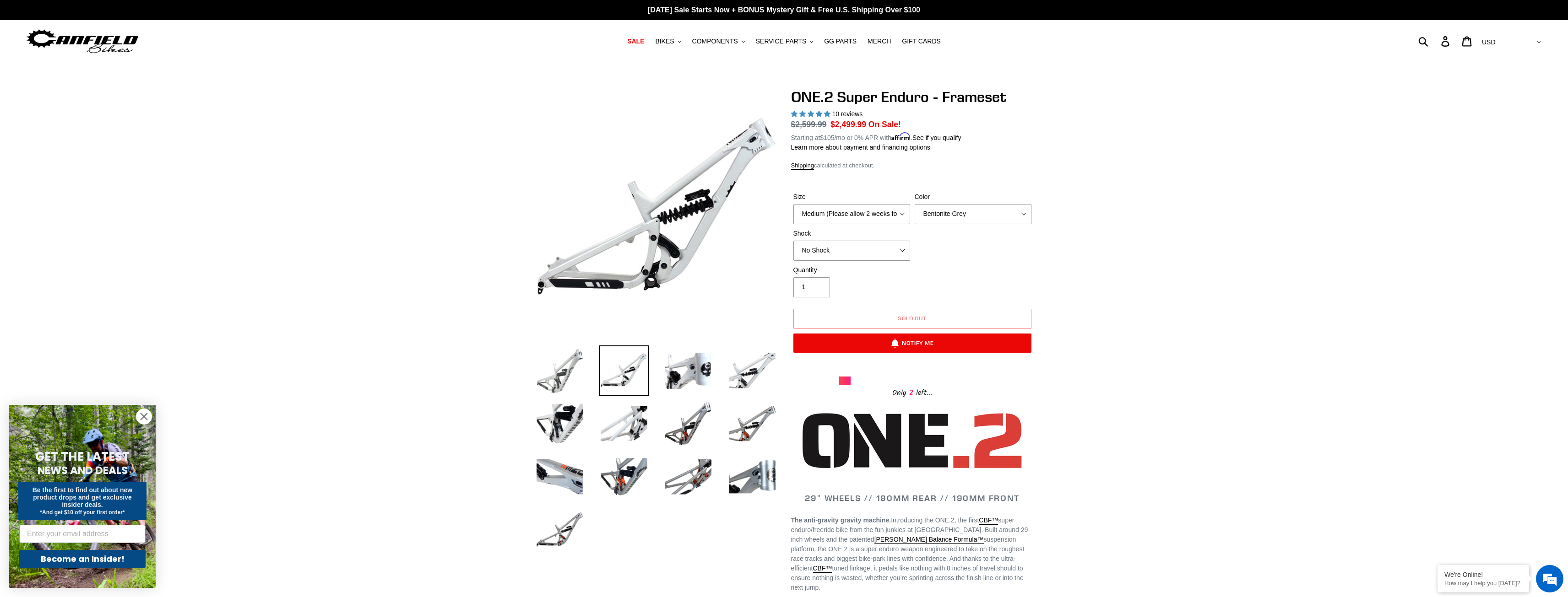
click at [551, 376] on img at bounding box center [560, 370] width 50 height 50
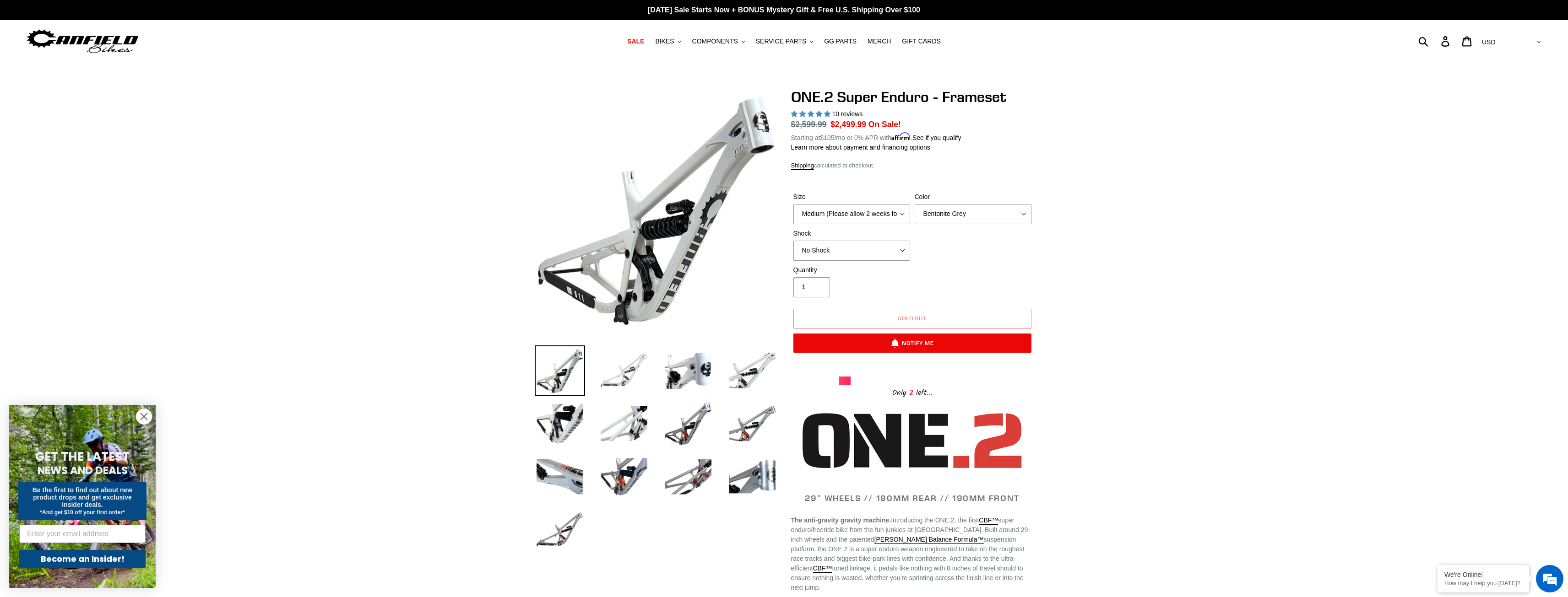
click at [610, 376] on img at bounding box center [623, 370] width 50 height 50
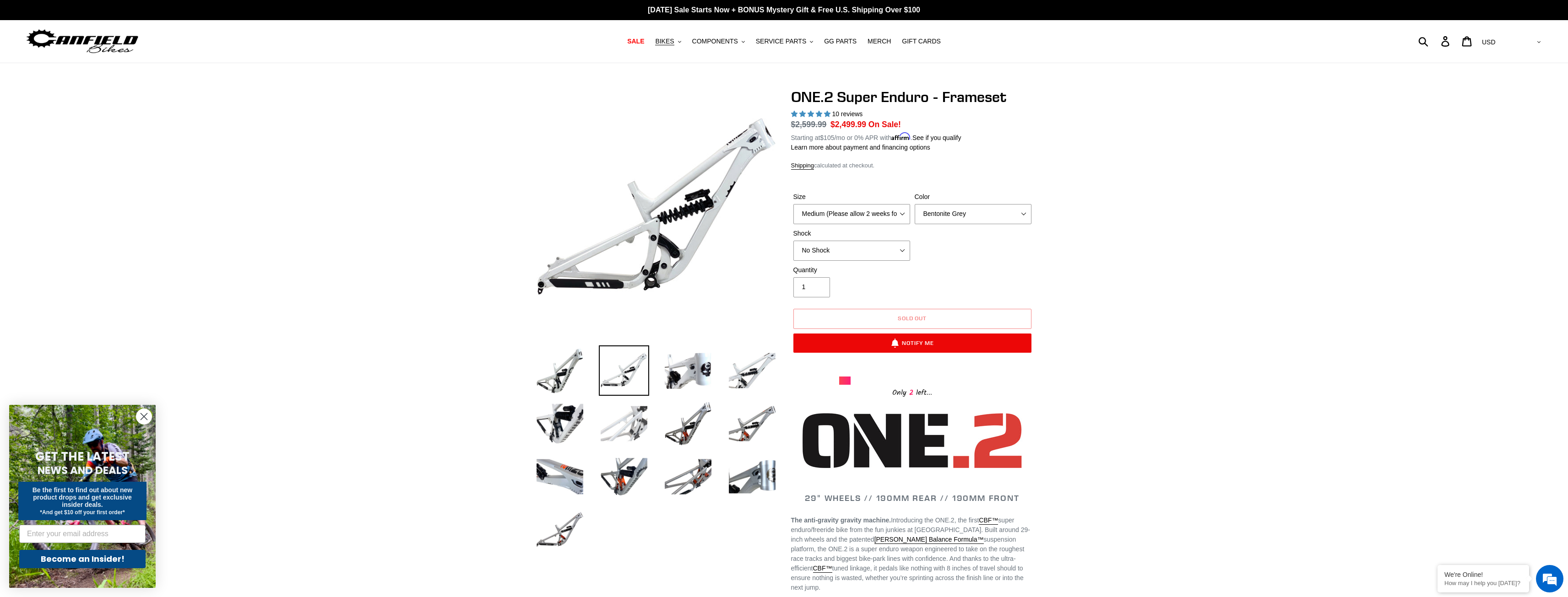
click at [616, 430] on img at bounding box center [623, 423] width 50 height 50
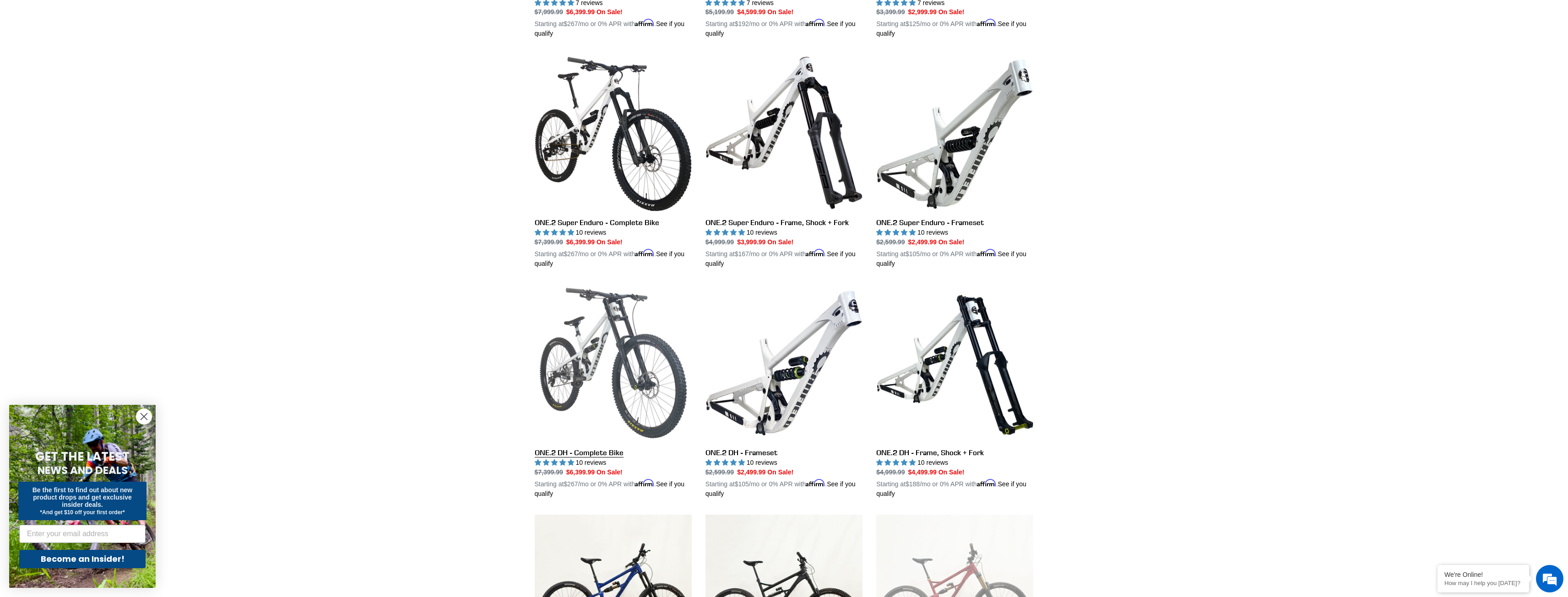
scroll to position [1362, 0]
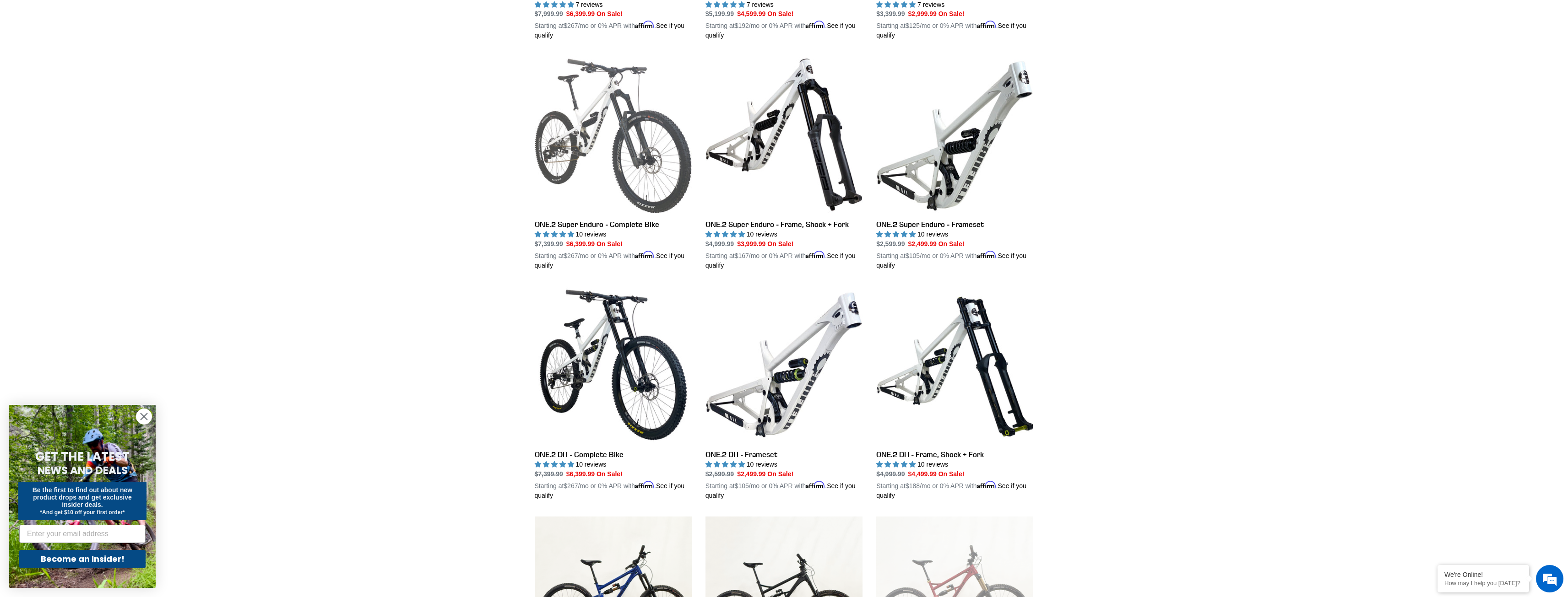
click at [654, 163] on link "ONE.2 Super Enduro - Complete Bike" at bounding box center [613, 163] width 157 height 214
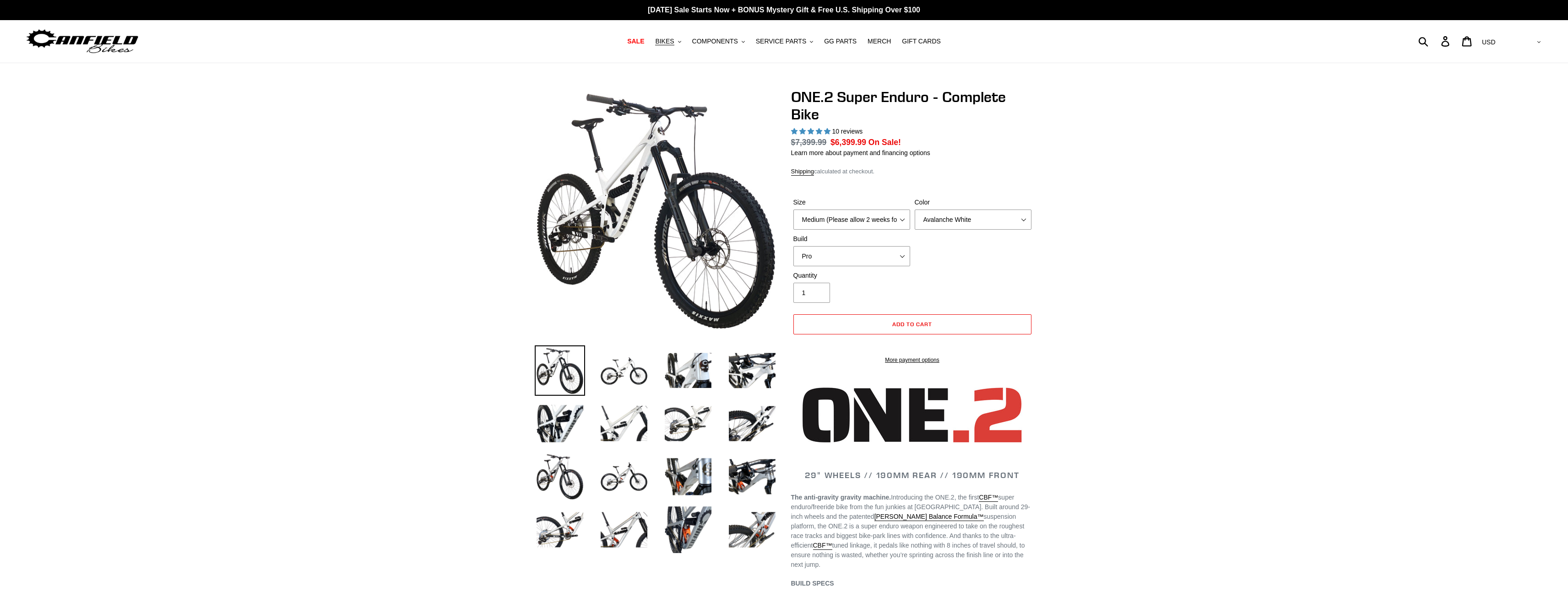
select select "highest-rating"
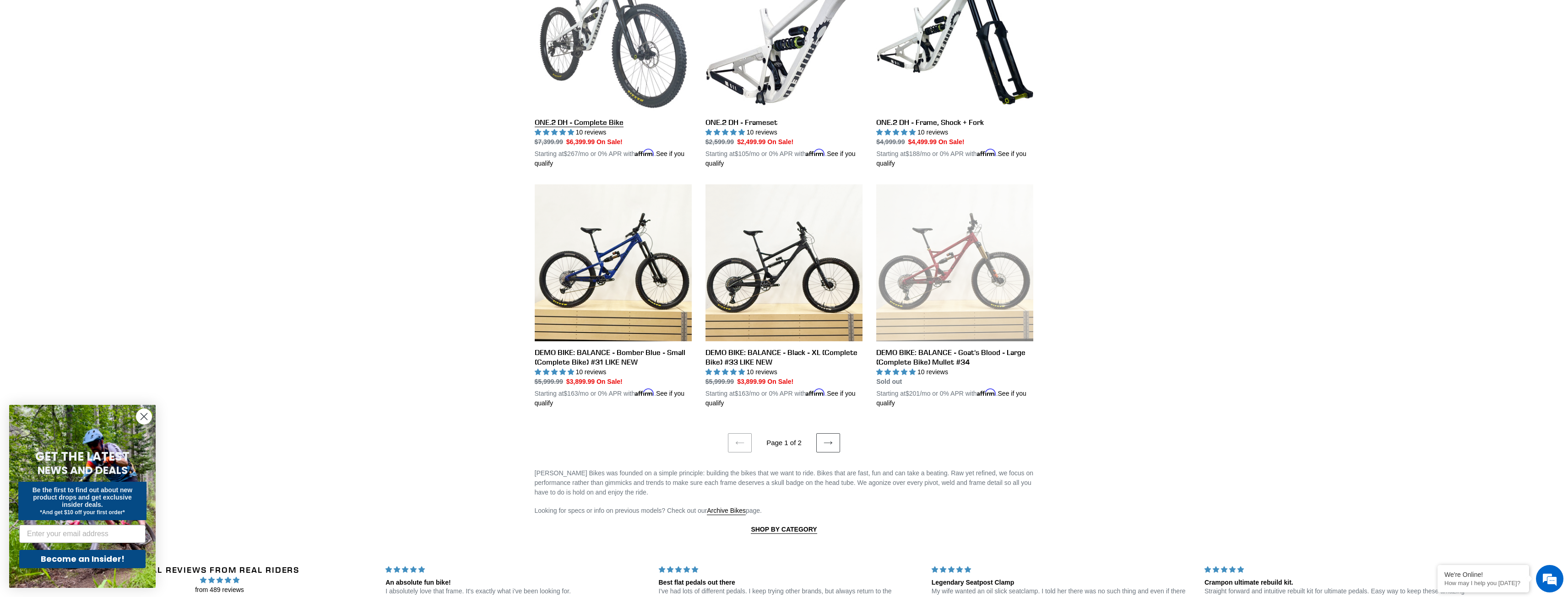
scroll to position [1696, 0]
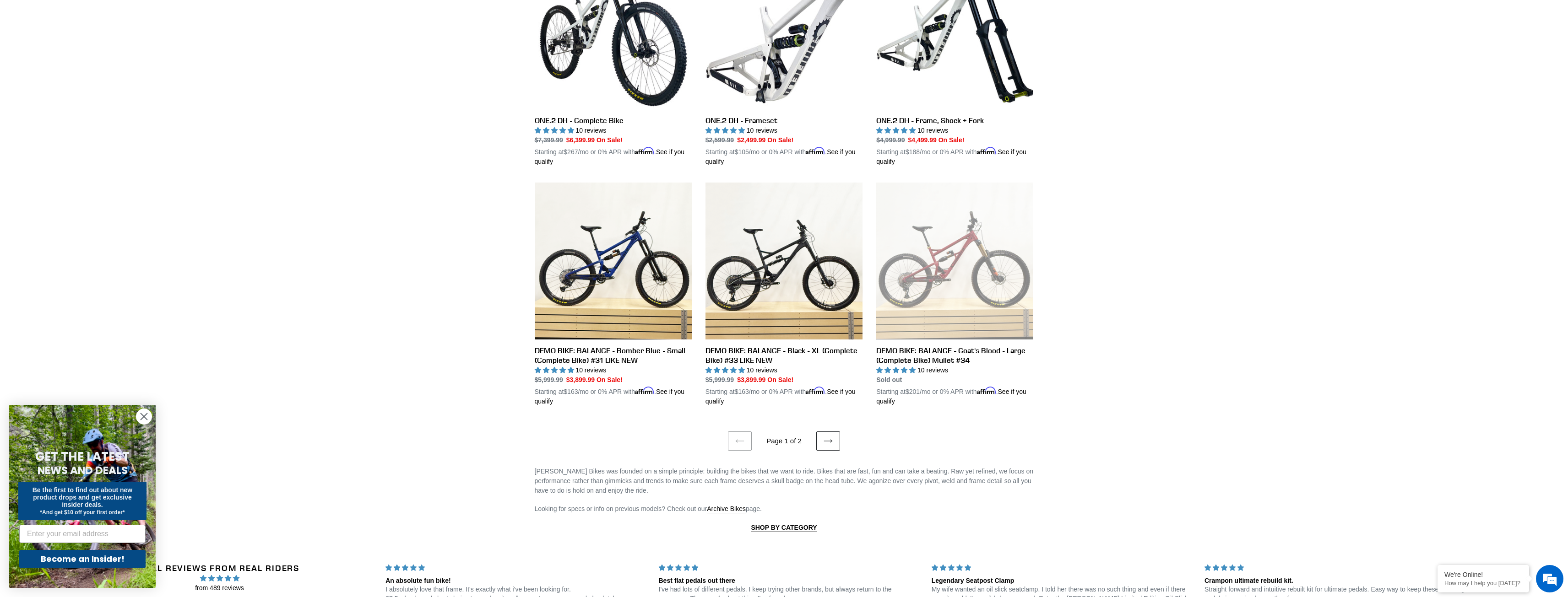
click at [829, 437] on icon at bounding box center [828, 441] width 9 height 9
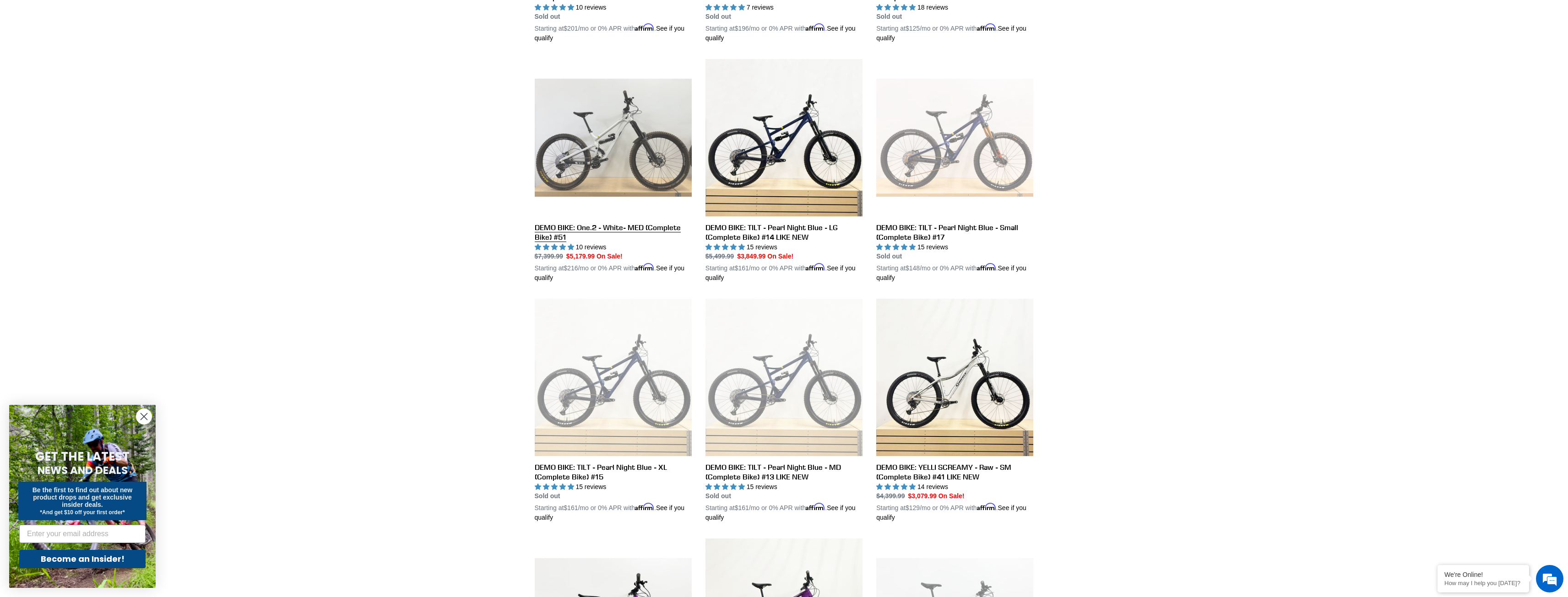
scroll to position [732, 0]
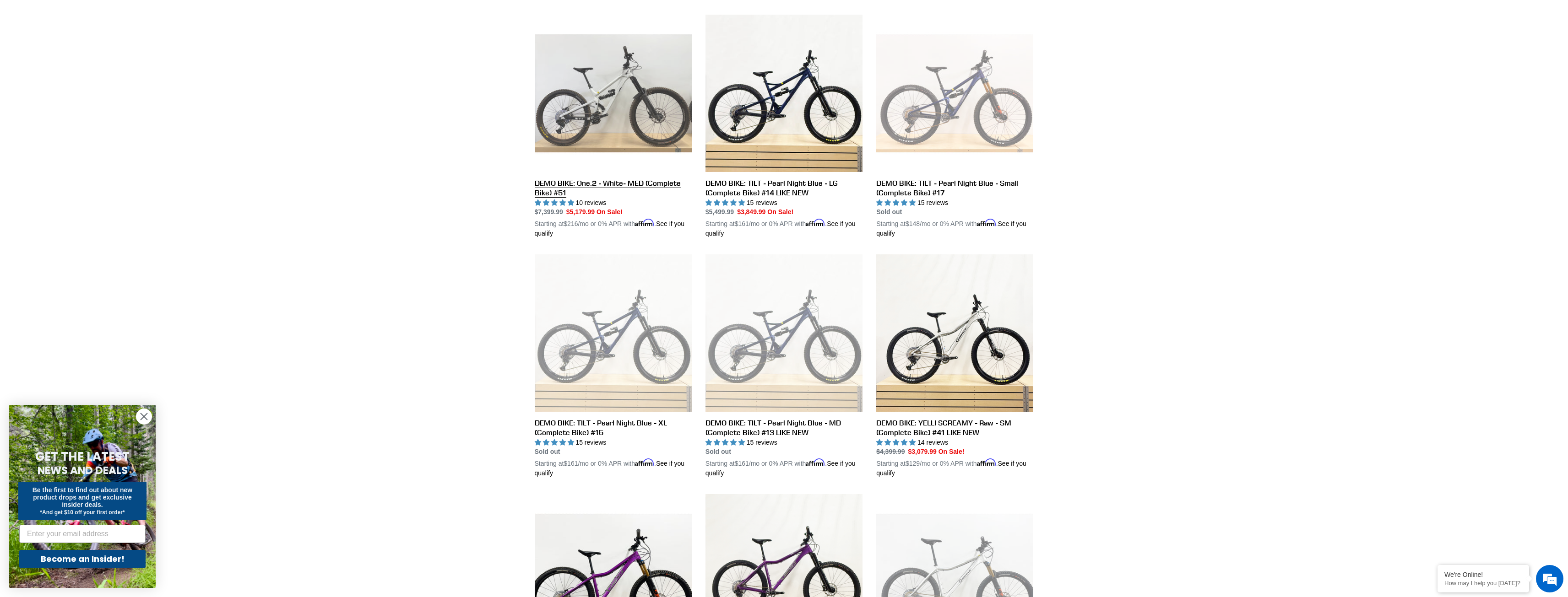
click at [593, 112] on link "DEMO BIKE: One.2 - White- MED (Complete Bike) #51" at bounding box center [613, 126] width 157 height 224
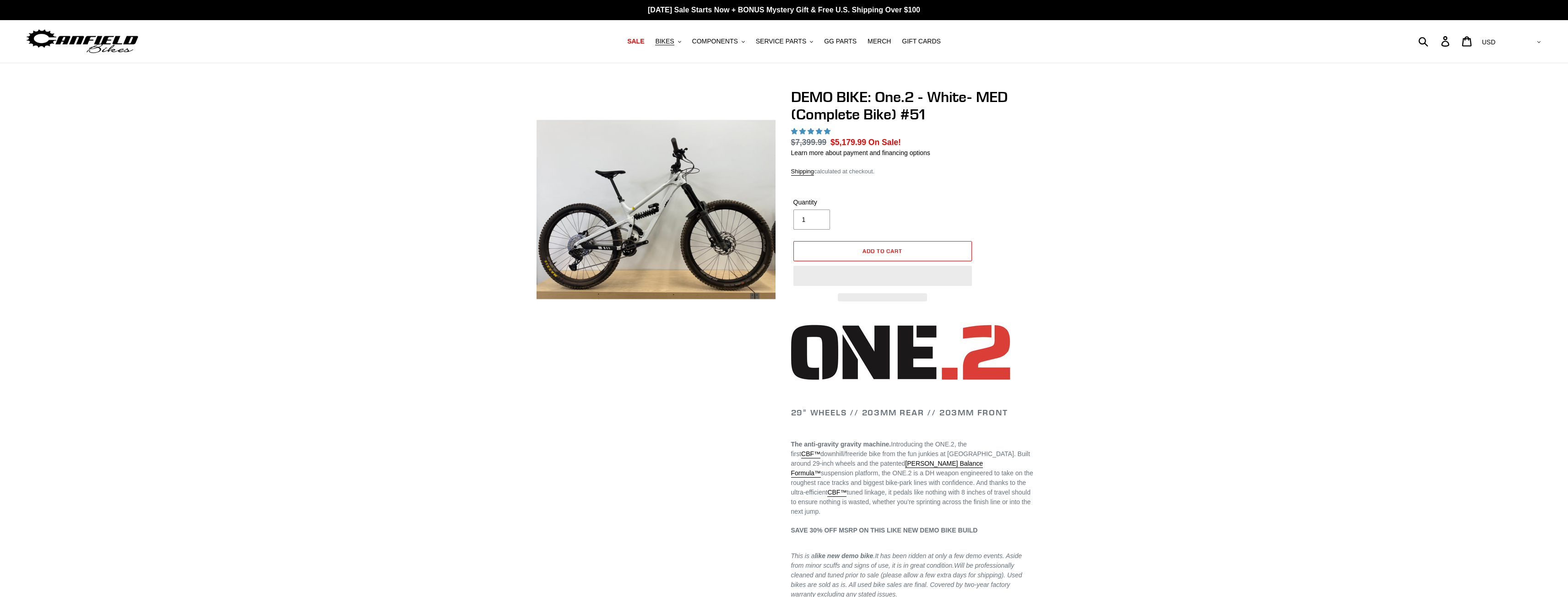
select select "highest-rating"
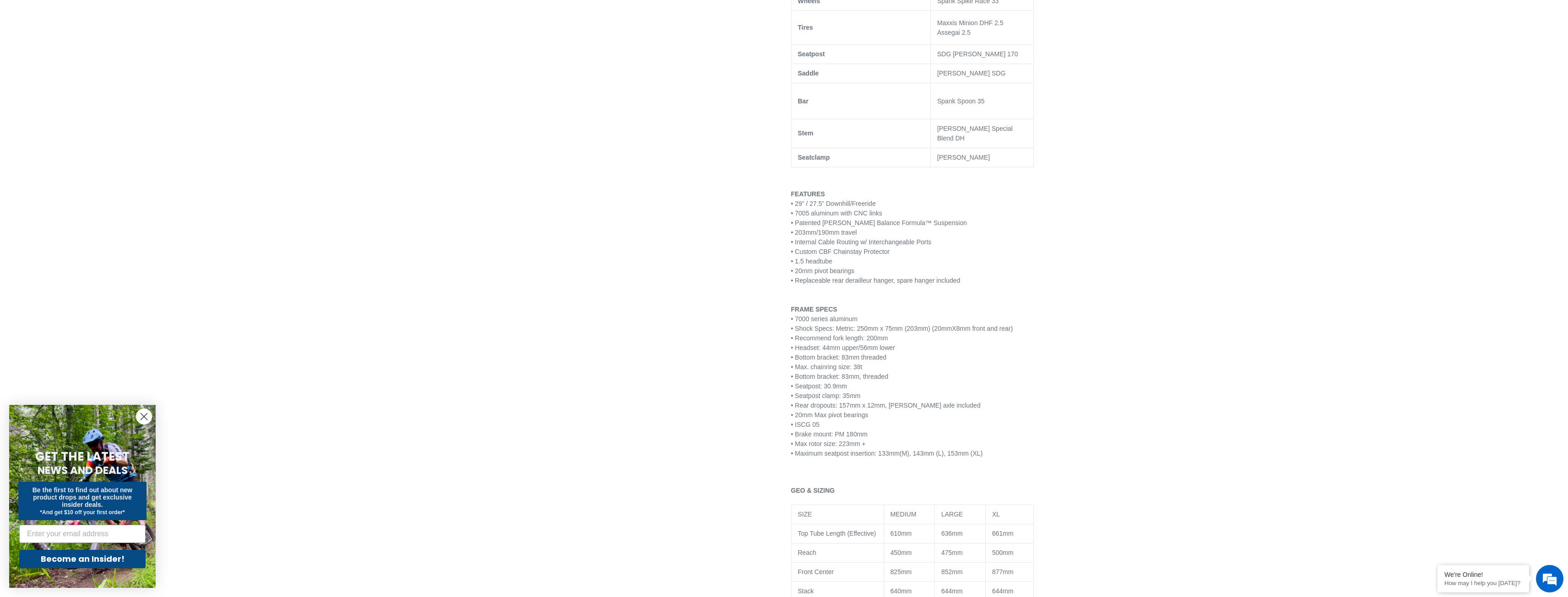
scroll to position [869, 0]
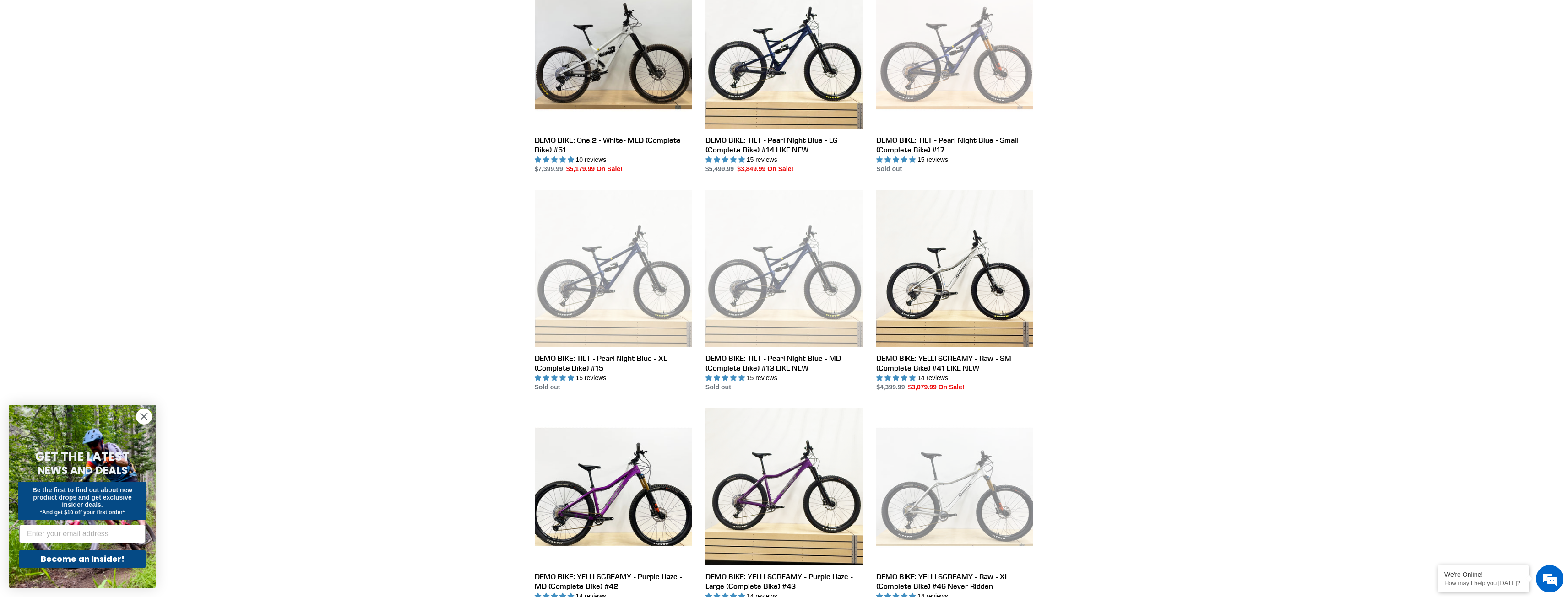
scroll to position [774, 0]
